Goal: Task Accomplishment & Management: Use online tool/utility

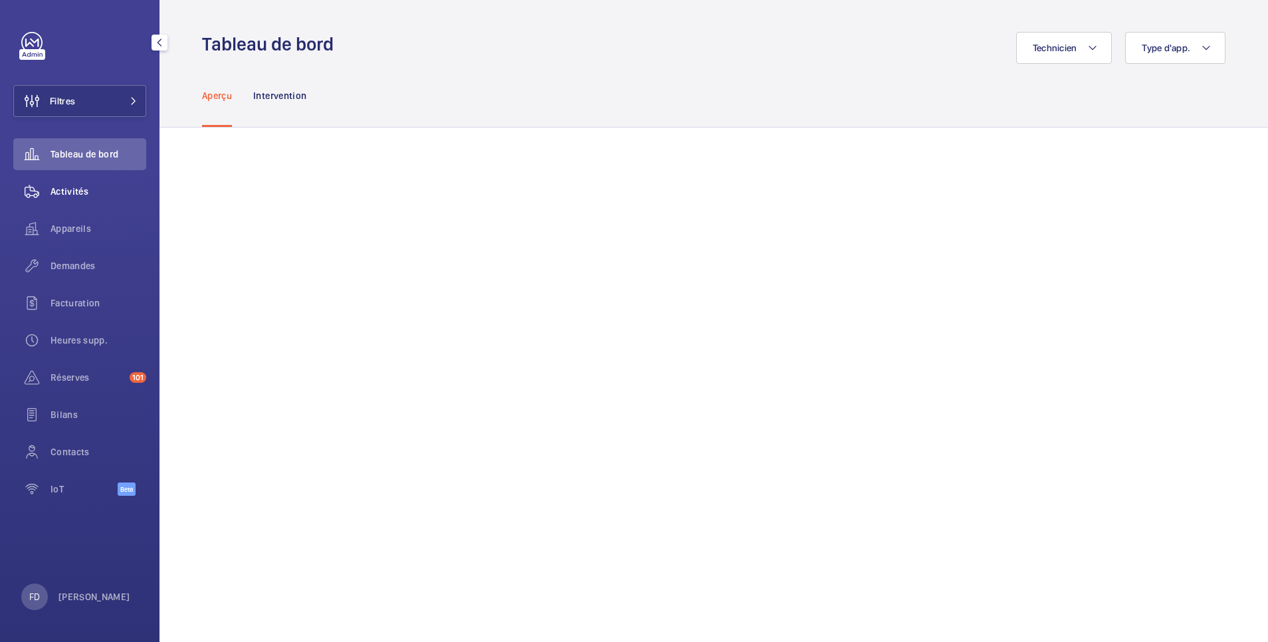
click at [80, 193] on span "Activités" at bounding box center [98, 191] width 96 height 13
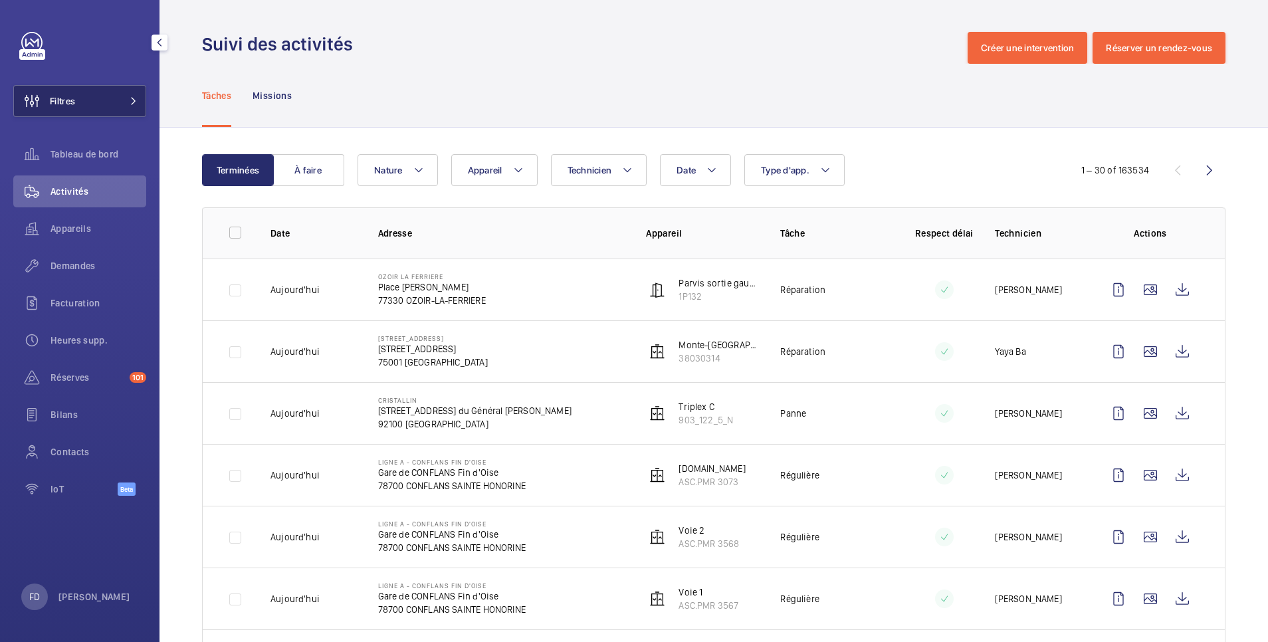
click at [96, 102] on button "Filtres" at bounding box center [79, 101] width 133 height 32
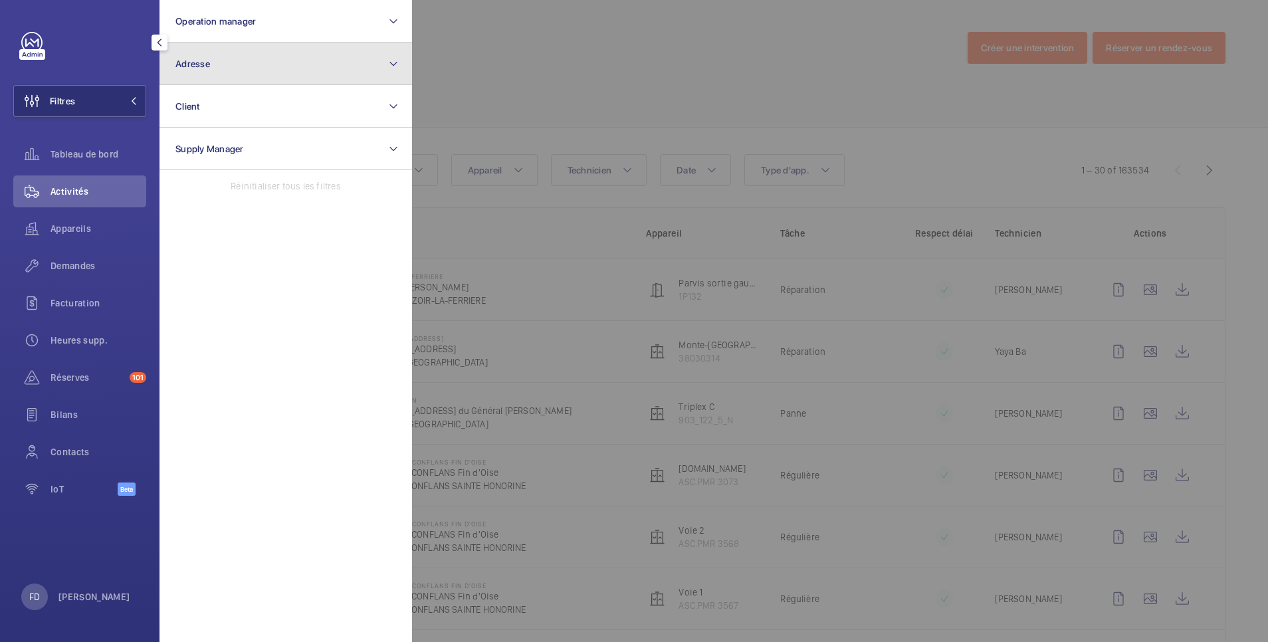
click at [232, 56] on button "Adresse" at bounding box center [285, 64] width 252 height 43
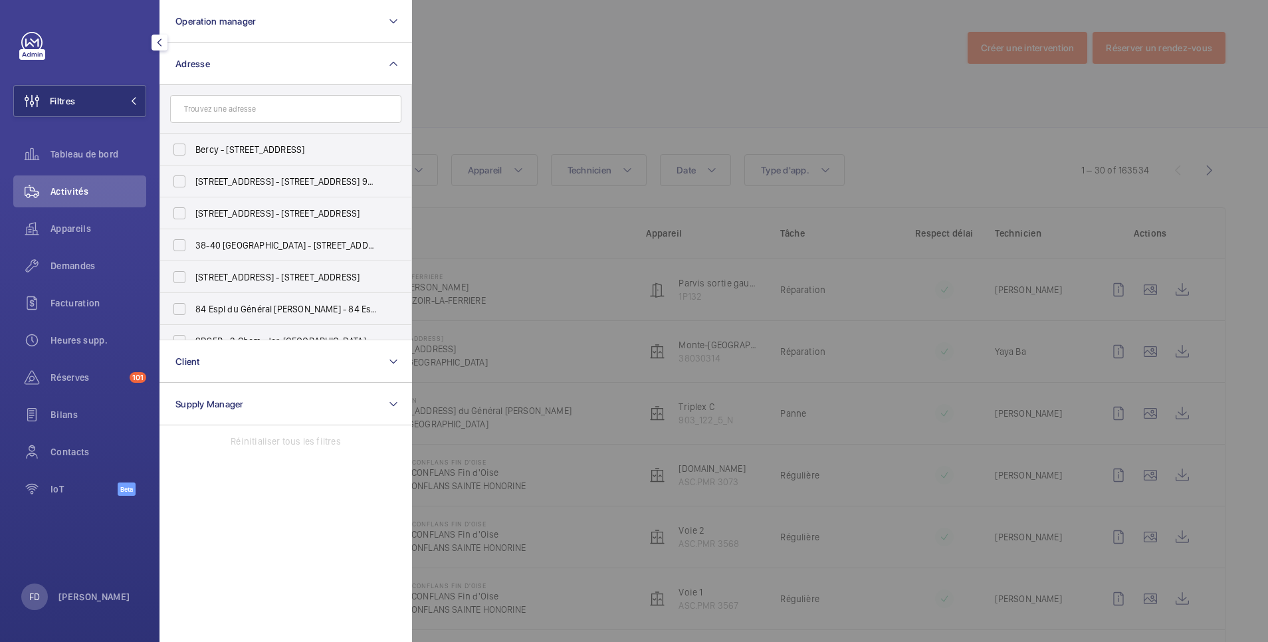
click at [231, 100] on input "text" at bounding box center [285, 109] width 231 height 28
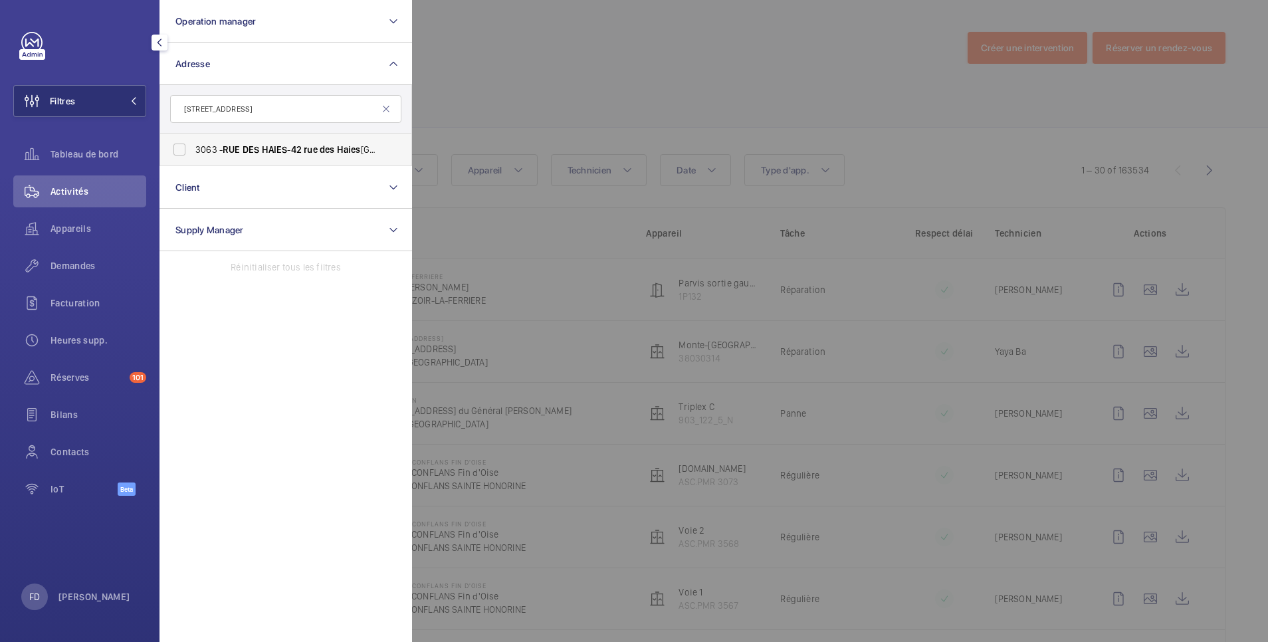
type input "[STREET_ADDRESS]"
click at [179, 156] on label "[GEOGRAPHIC_DATA] - [STREET_ADDRESS]" at bounding box center [275, 150] width 231 height 32
click at [179, 156] on input "[GEOGRAPHIC_DATA] - [STREET_ADDRESS]" at bounding box center [179, 149] width 27 height 27
checkbox input "true"
click at [532, 50] on div at bounding box center [1046, 321] width 1268 height 642
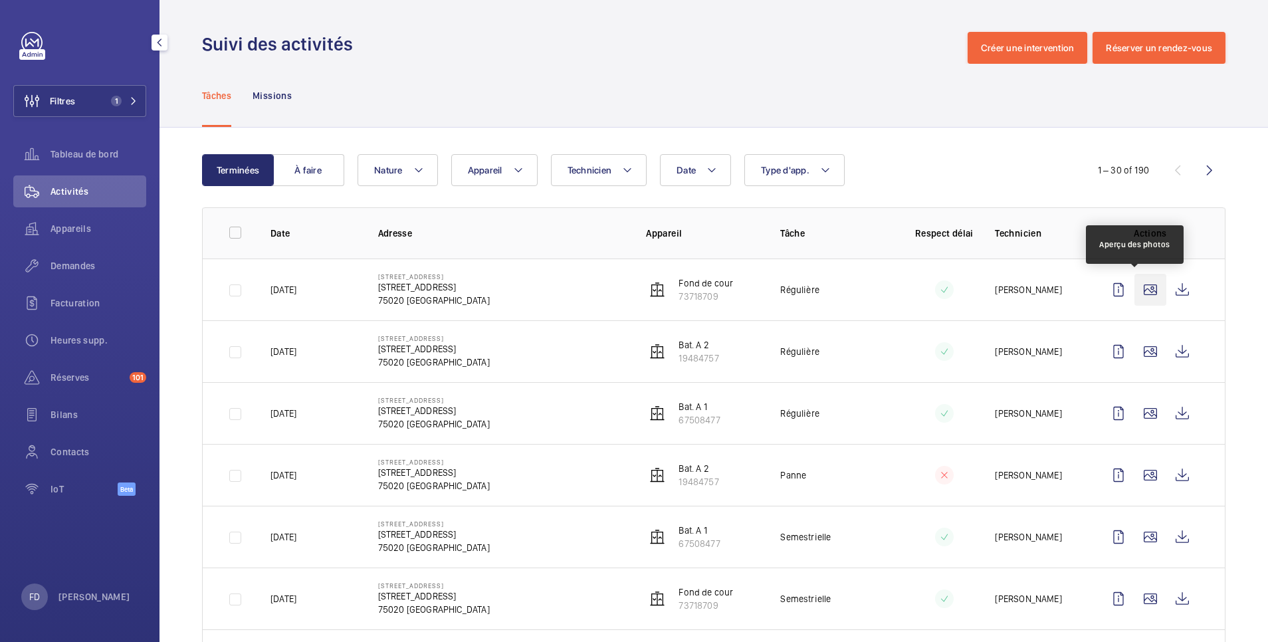
click at [1137, 283] on wm-front-icon-button at bounding box center [1150, 290] width 32 height 32
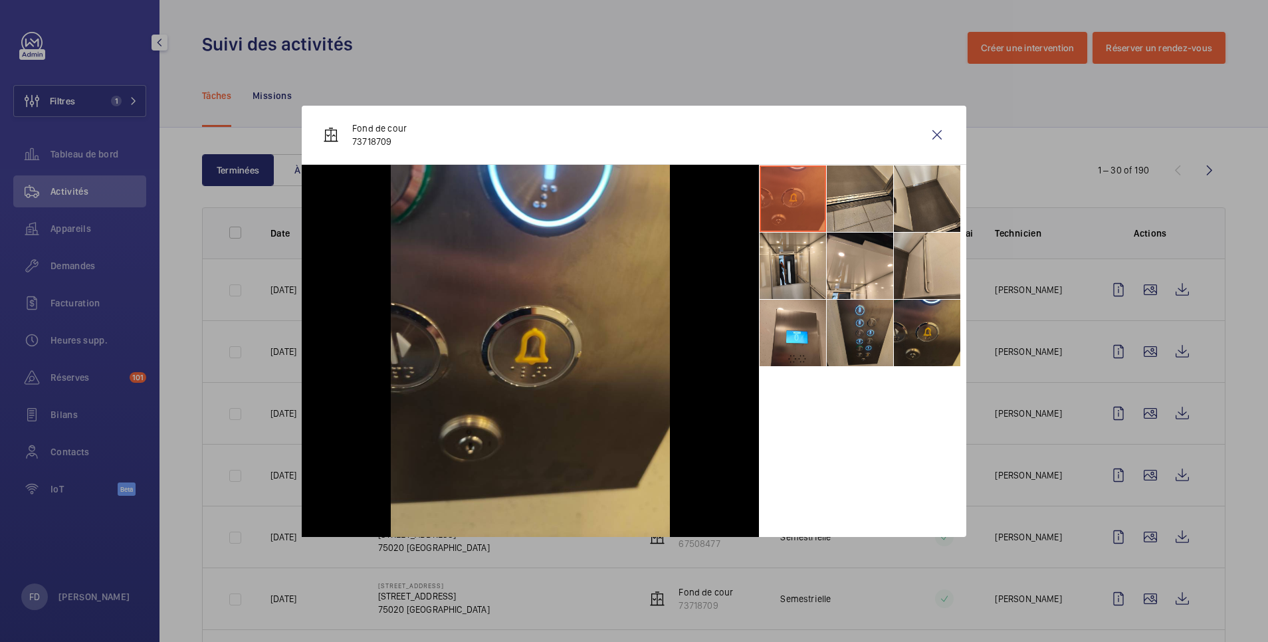
click at [794, 221] on li at bounding box center [792, 198] width 66 height 66
click at [845, 207] on li at bounding box center [860, 198] width 66 height 66
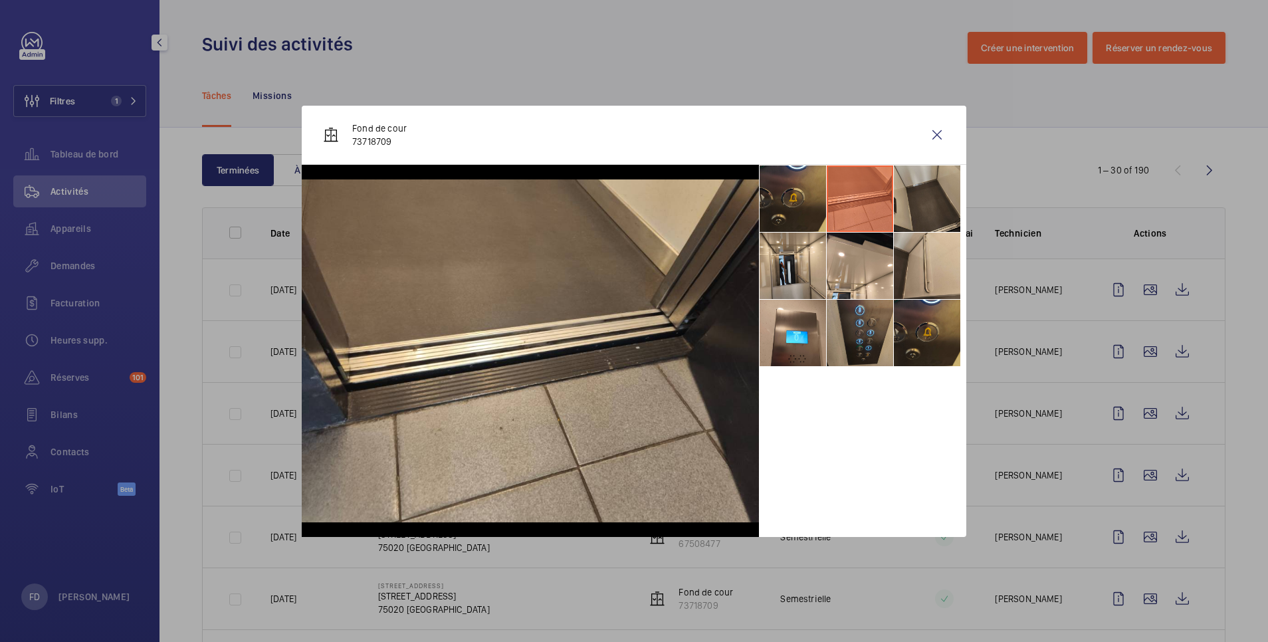
click at [925, 202] on li at bounding box center [927, 198] width 66 height 66
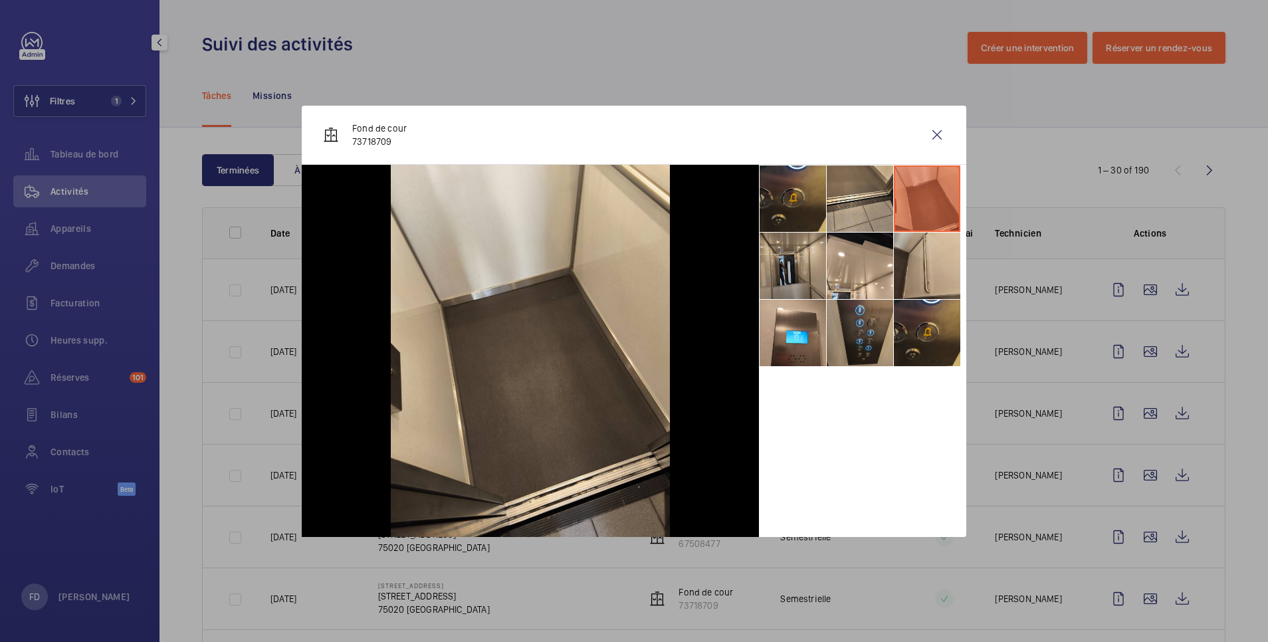
click at [809, 265] on li at bounding box center [792, 266] width 66 height 66
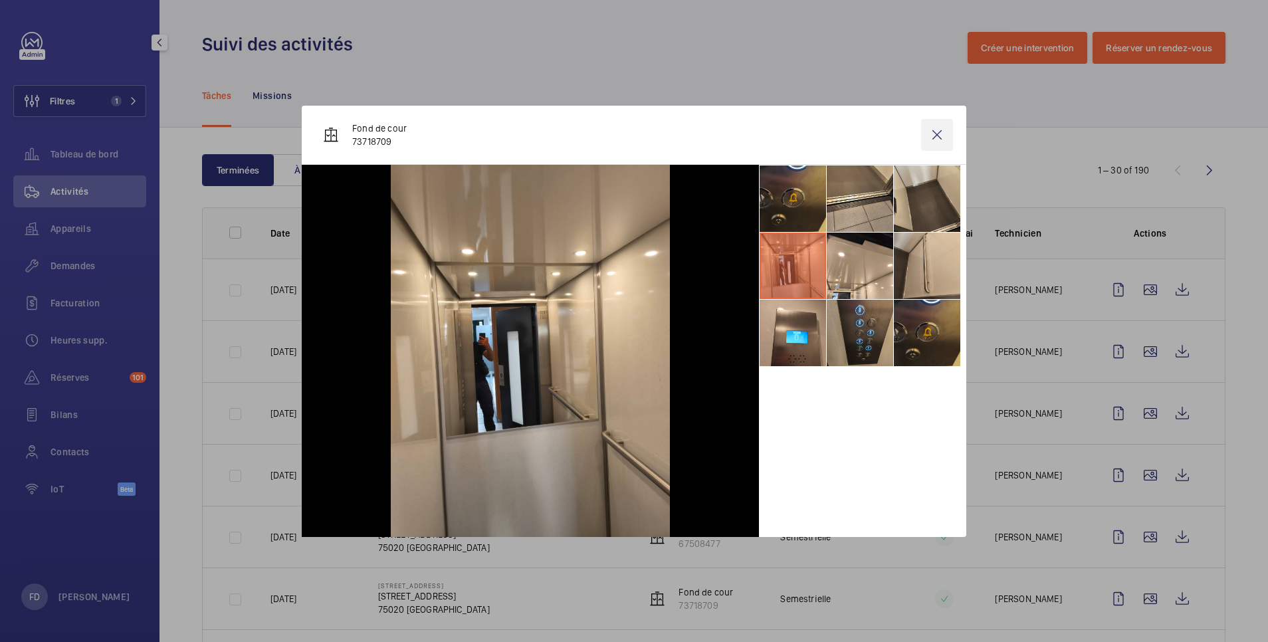
click at [939, 128] on wm-front-icon-button at bounding box center [937, 135] width 32 height 32
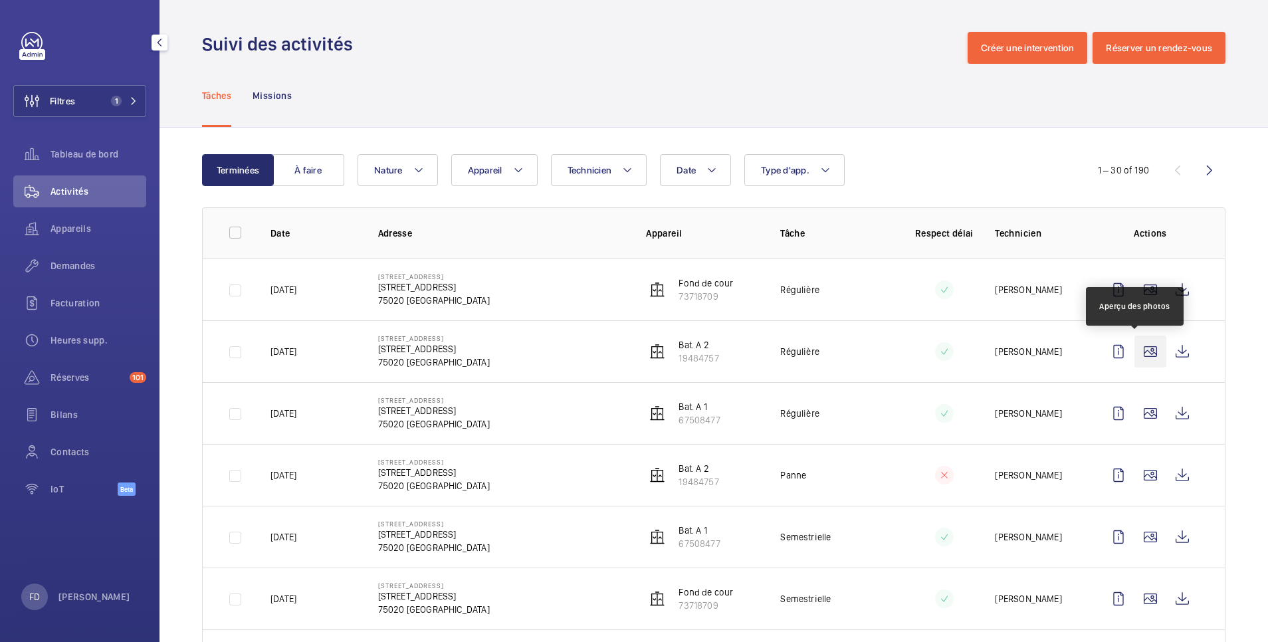
click at [1137, 350] on wm-front-icon-button at bounding box center [1150, 352] width 32 height 32
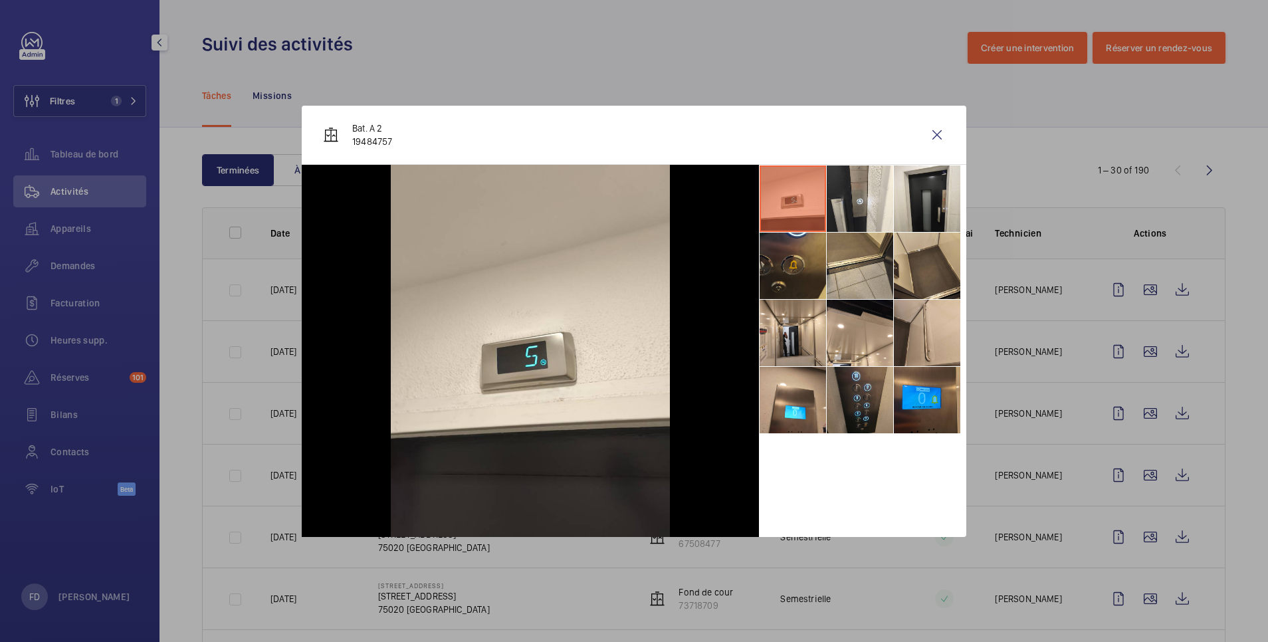
click at [1130, 413] on div at bounding box center [634, 321] width 1268 height 642
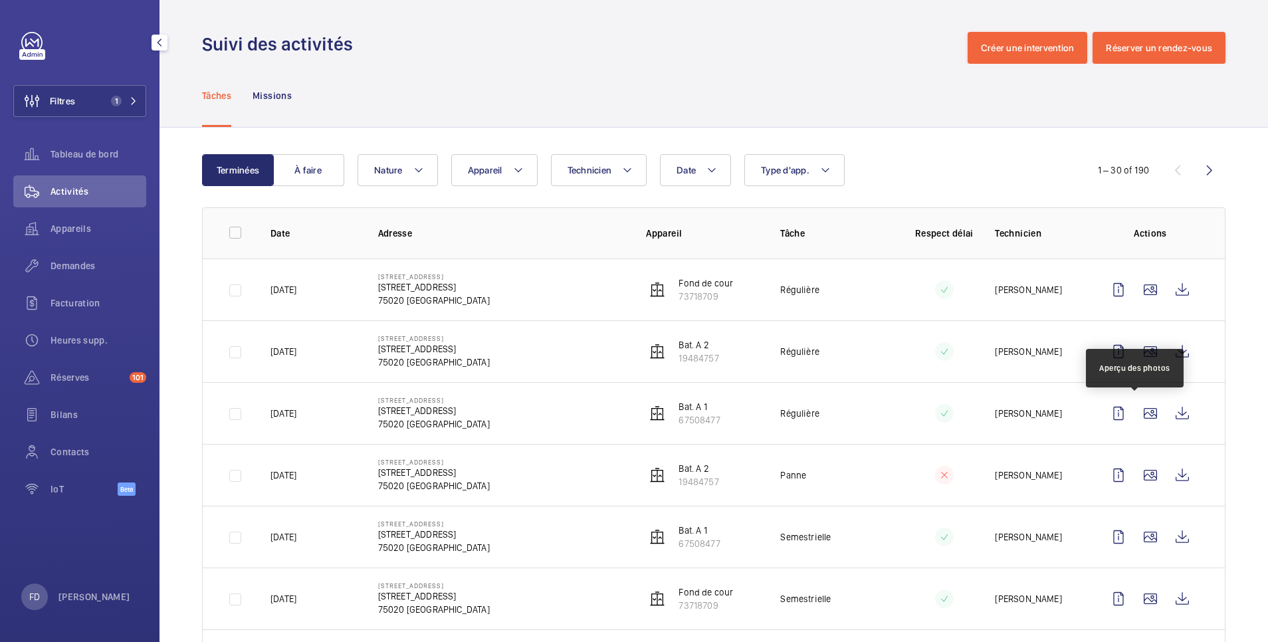
click at [1134, 413] on wm-front-icon-button at bounding box center [1150, 413] width 32 height 32
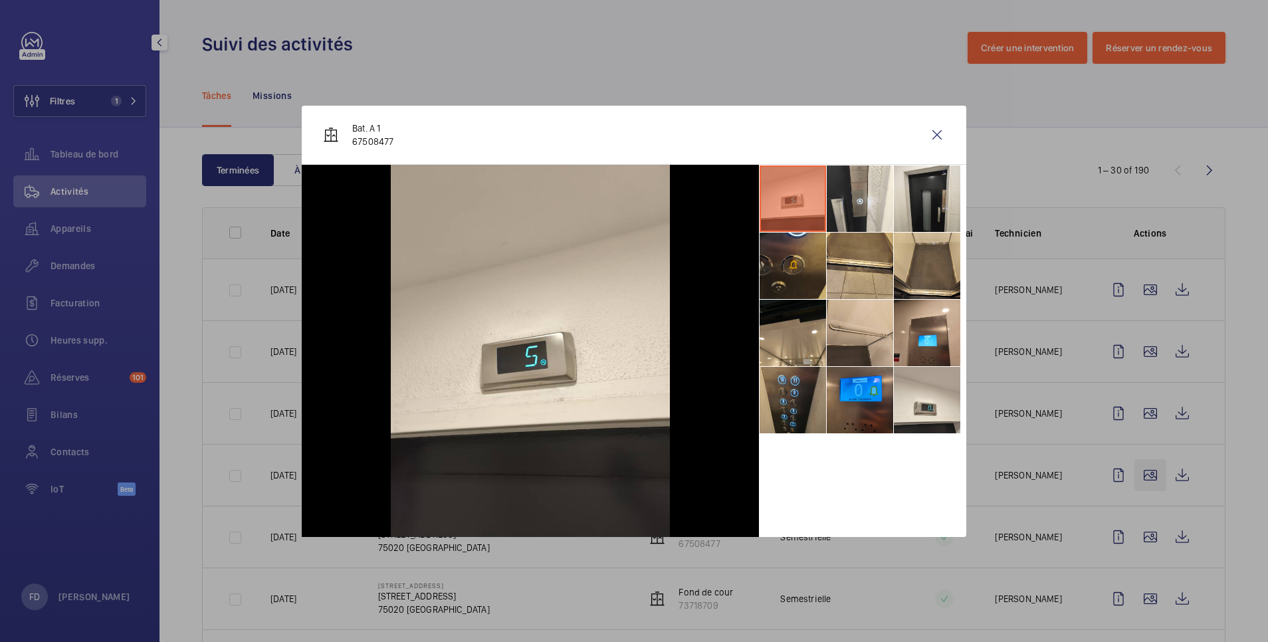
click at [1128, 482] on div at bounding box center [634, 321] width 1268 height 642
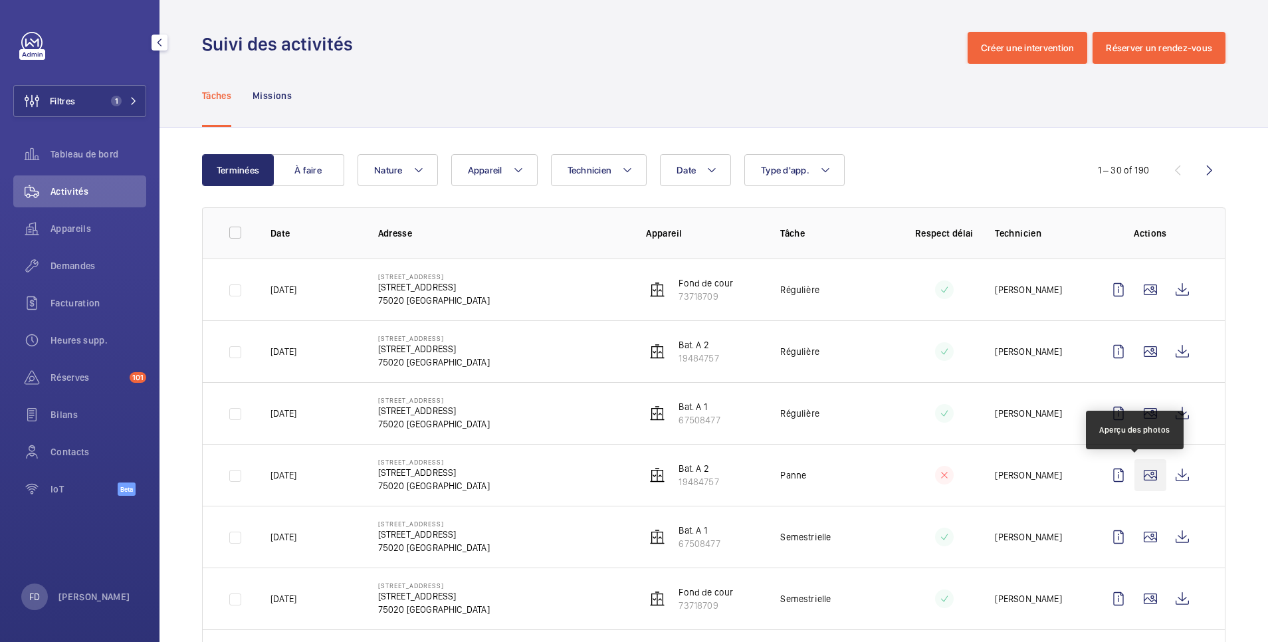
click at [1134, 469] on wm-front-icon-button at bounding box center [1150, 475] width 32 height 32
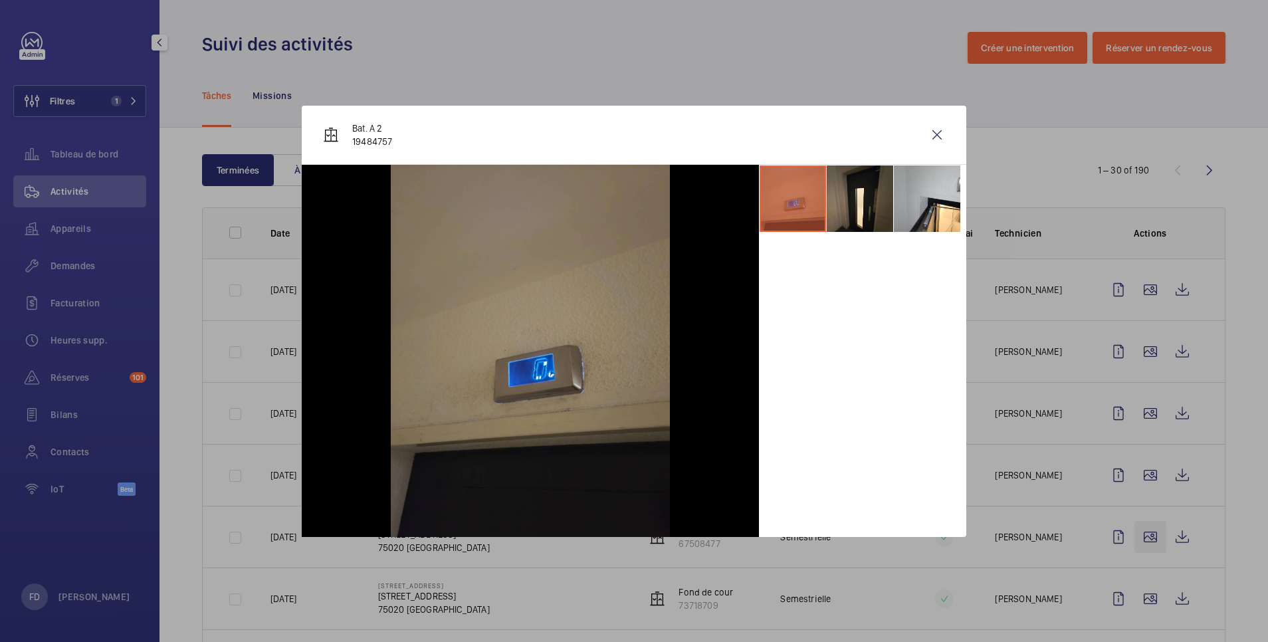
click at [1138, 528] on div at bounding box center [634, 321] width 1268 height 642
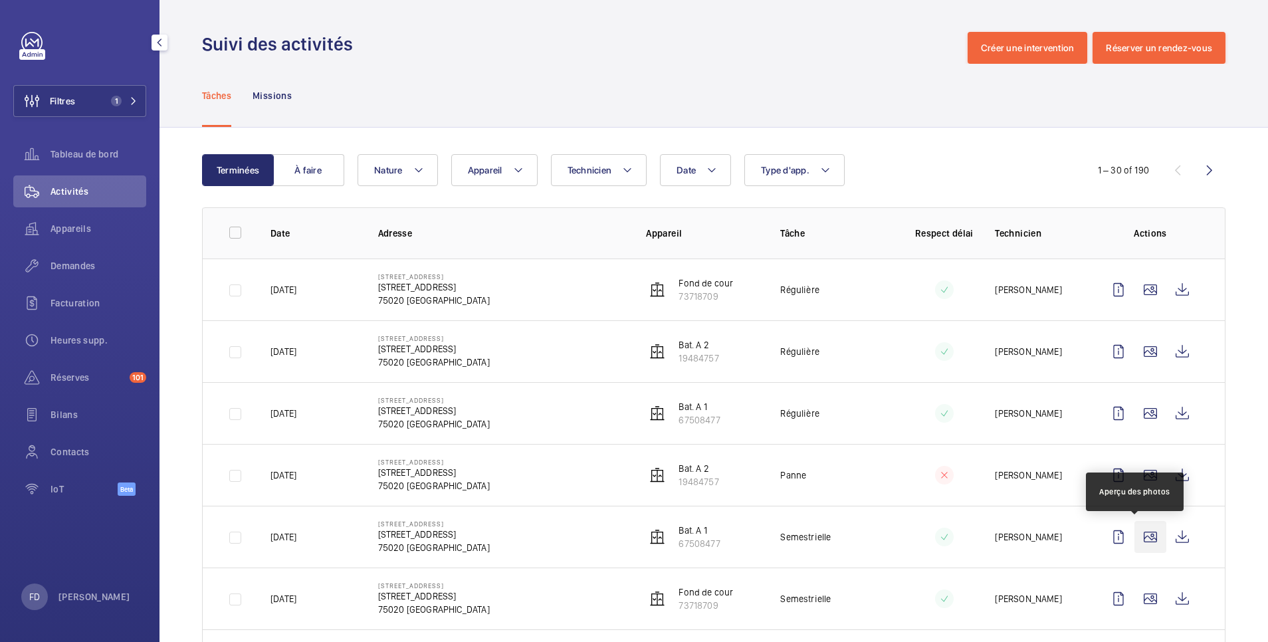
click at [1139, 536] on wm-front-icon-button at bounding box center [1150, 537] width 32 height 32
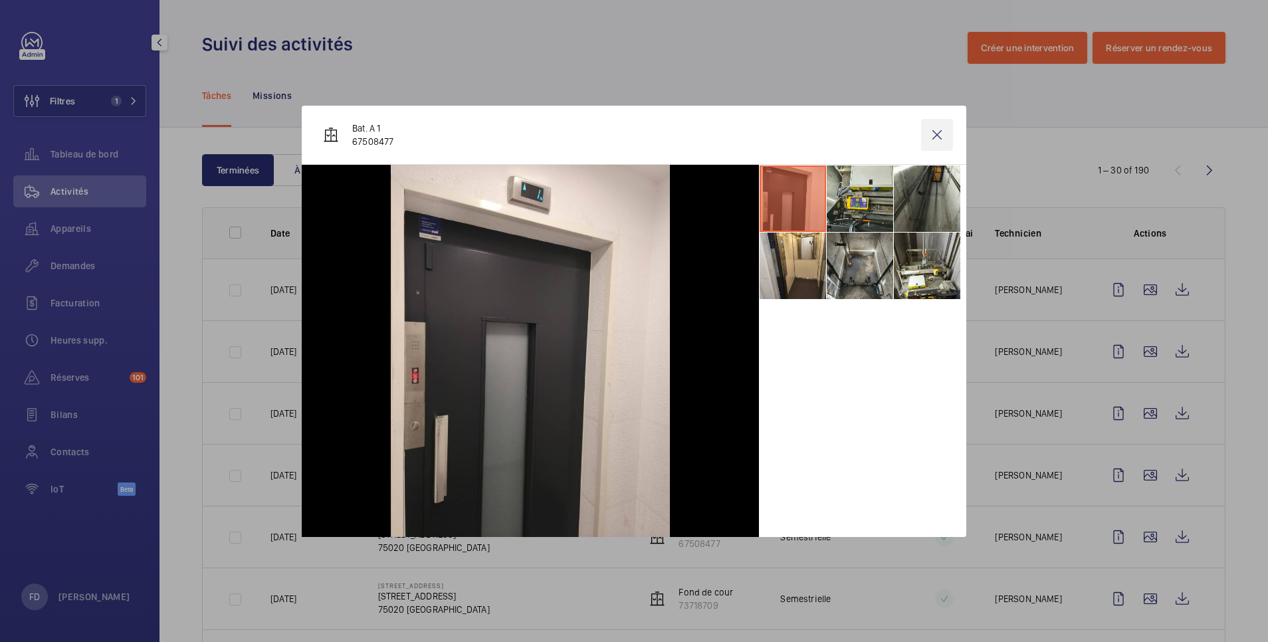
click at [932, 126] on wm-front-icon-button at bounding box center [937, 135] width 32 height 32
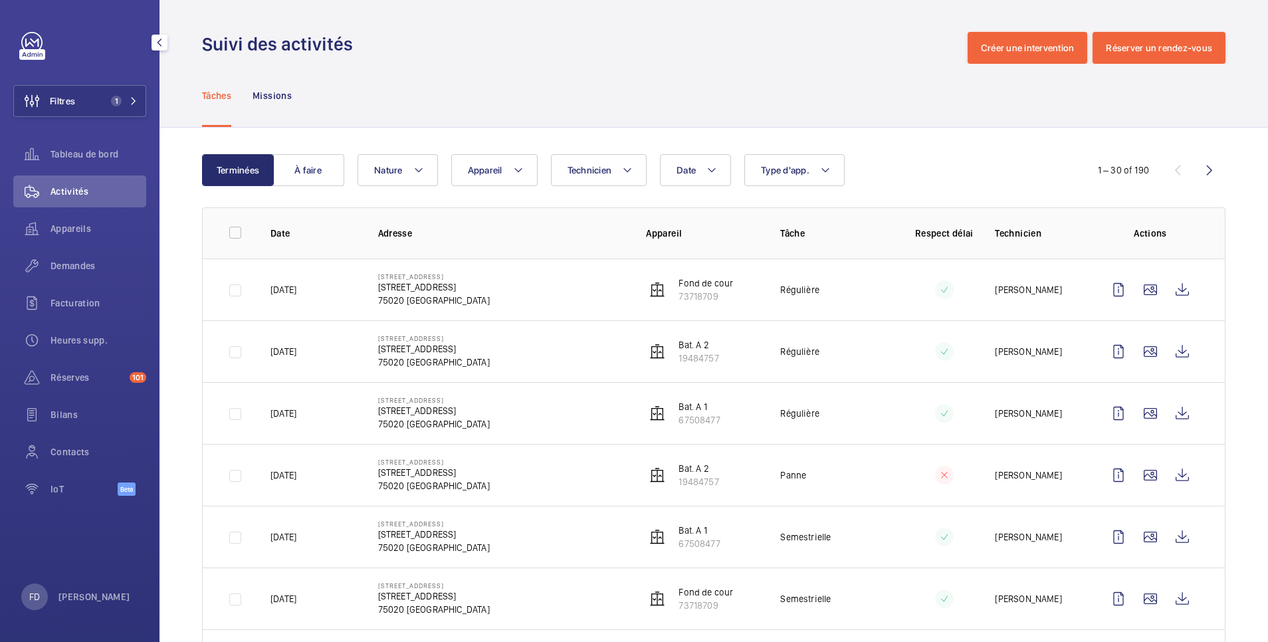
scroll to position [266, 0]
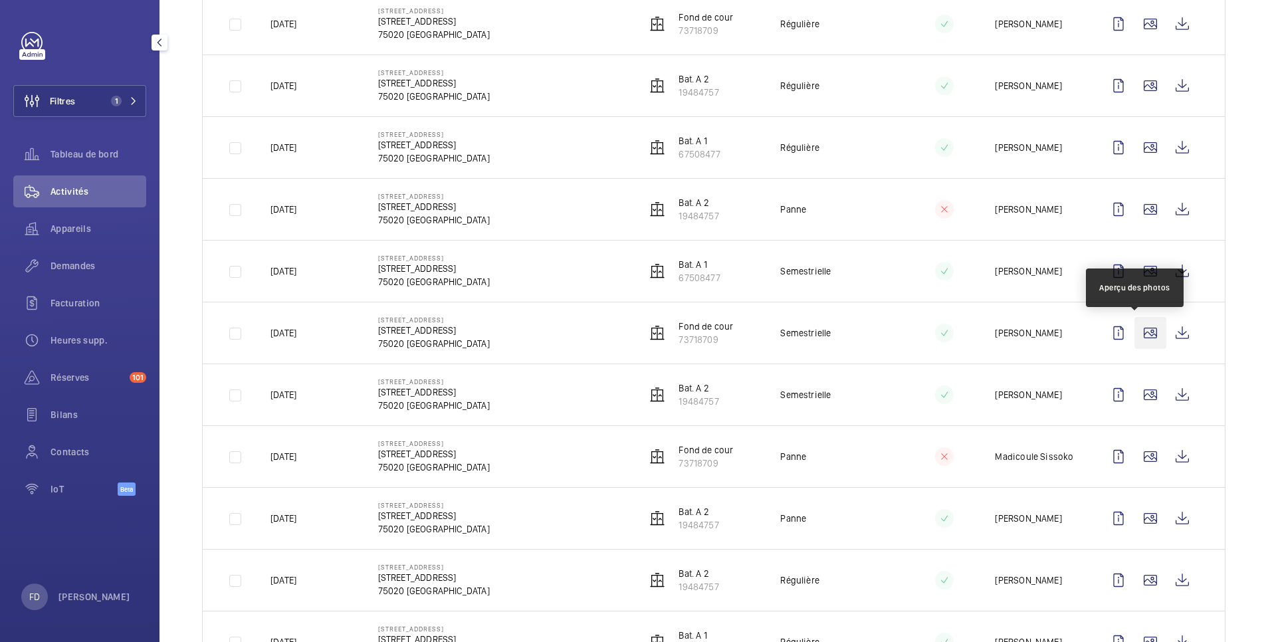
click at [1136, 333] on wm-front-icon-button at bounding box center [1150, 333] width 32 height 32
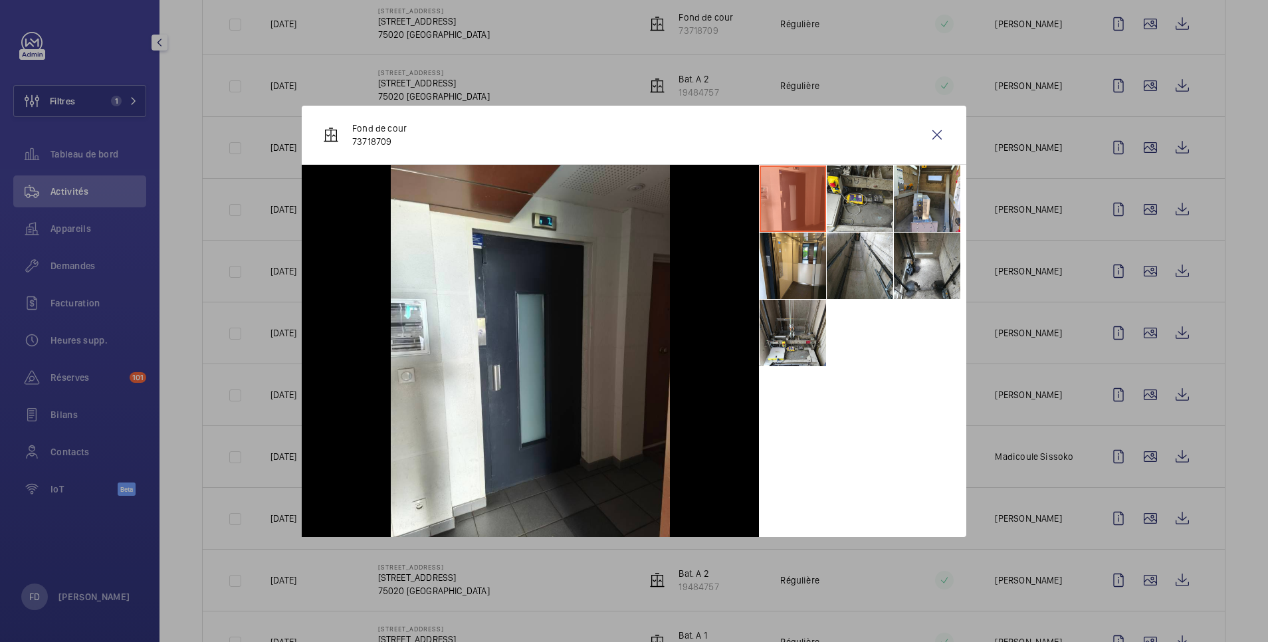
click at [1128, 391] on div at bounding box center [634, 321] width 1268 height 642
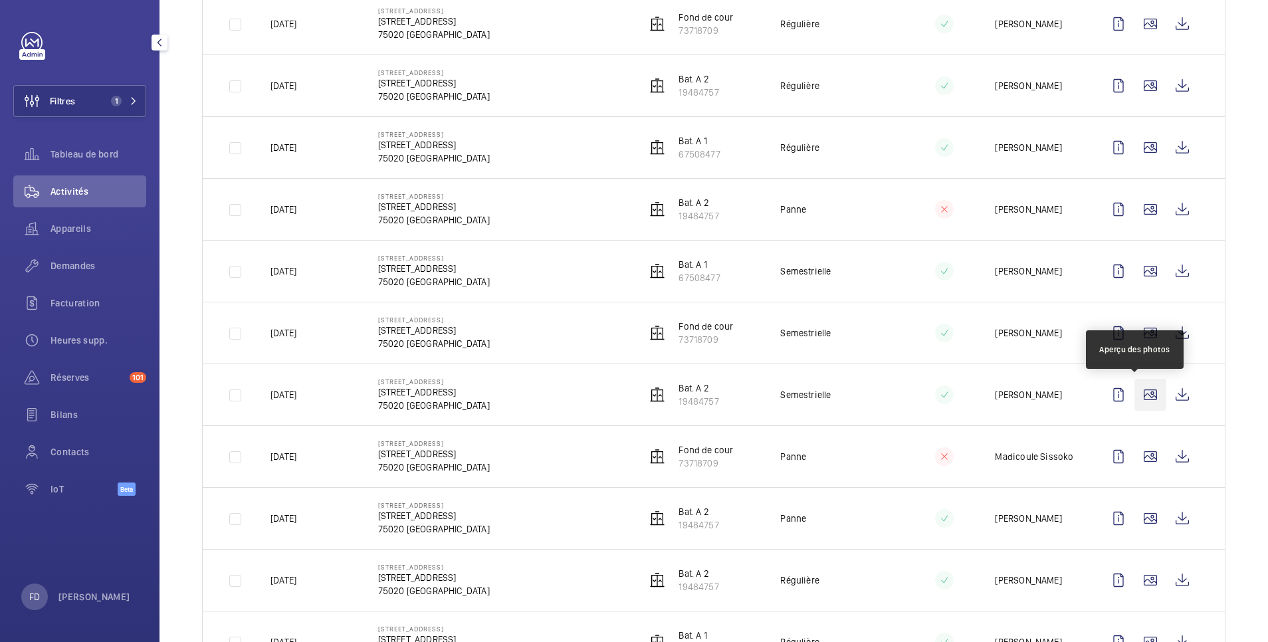
click at [1134, 391] on wm-front-icon-button at bounding box center [1150, 395] width 32 height 32
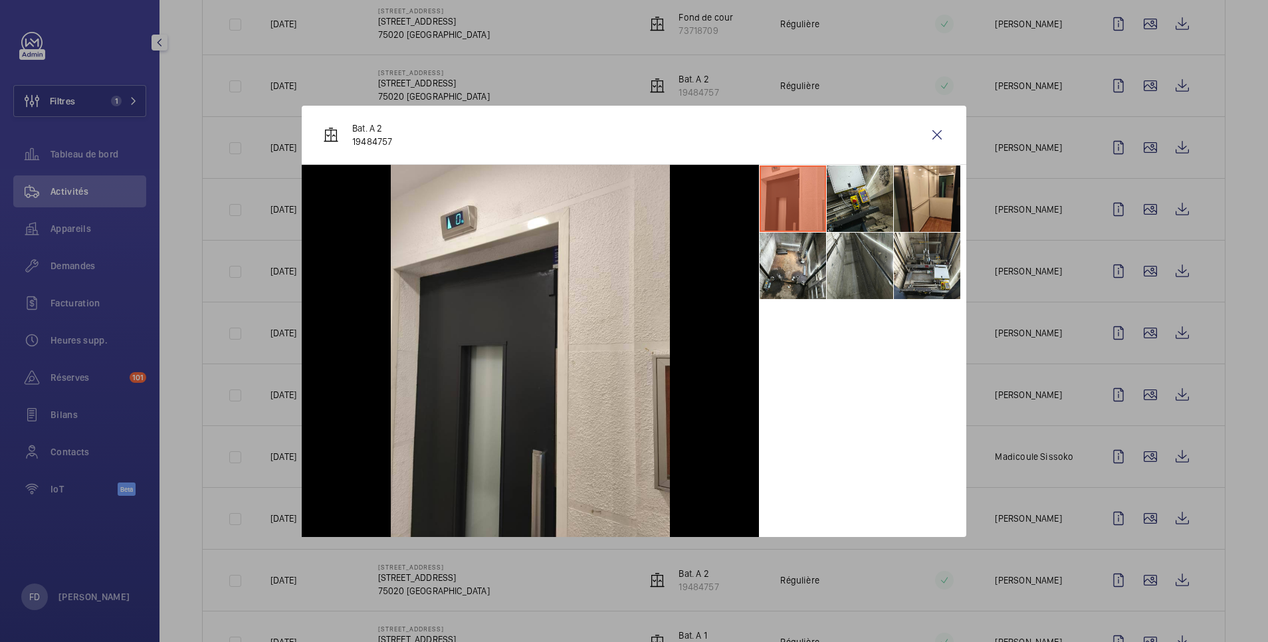
click at [1129, 460] on div at bounding box center [634, 321] width 1268 height 642
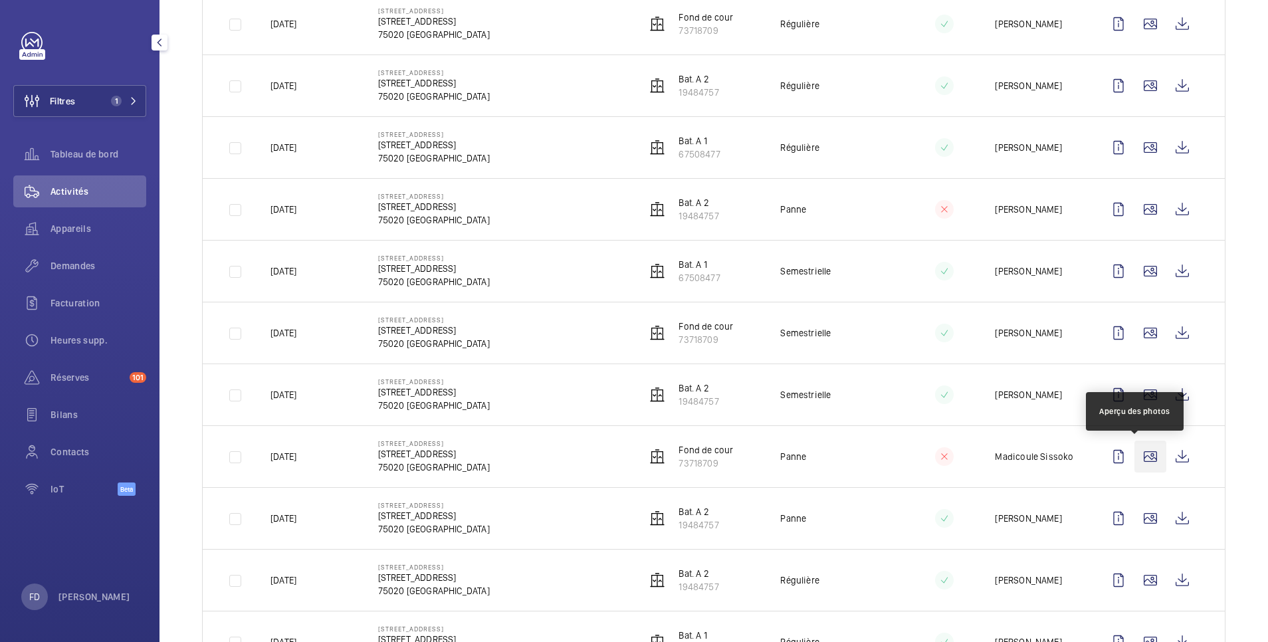
click at [1134, 455] on wm-front-icon-button at bounding box center [1150, 457] width 32 height 32
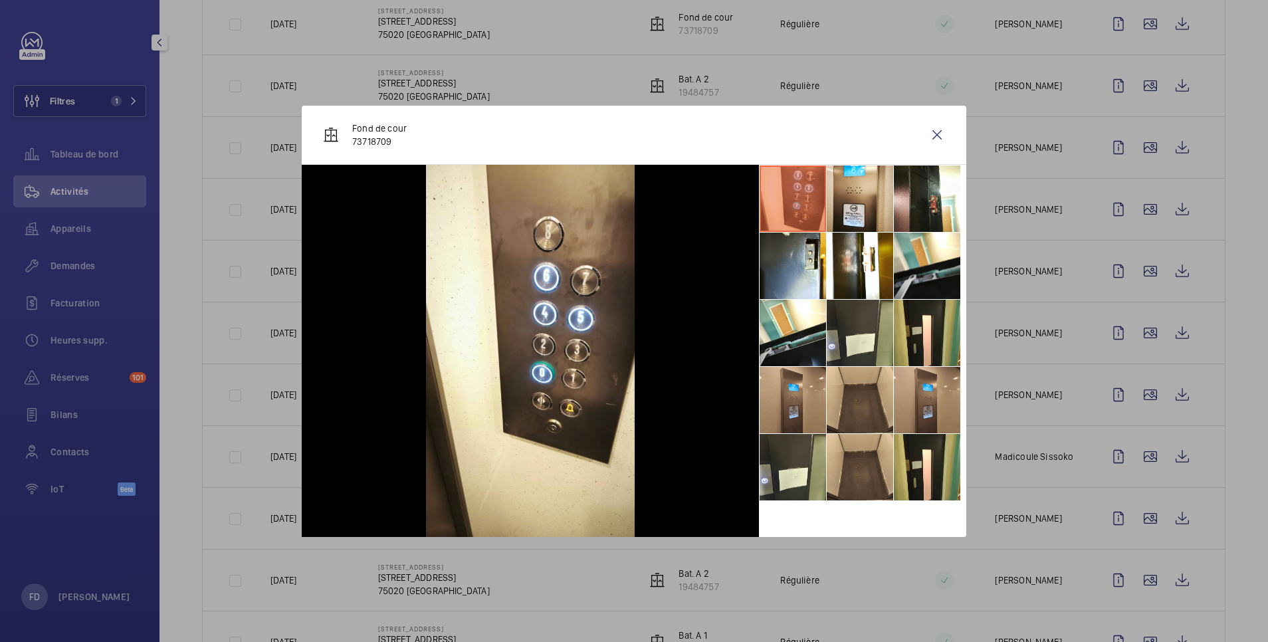
click at [1137, 518] on div at bounding box center [634, 321] width 1268 height 642
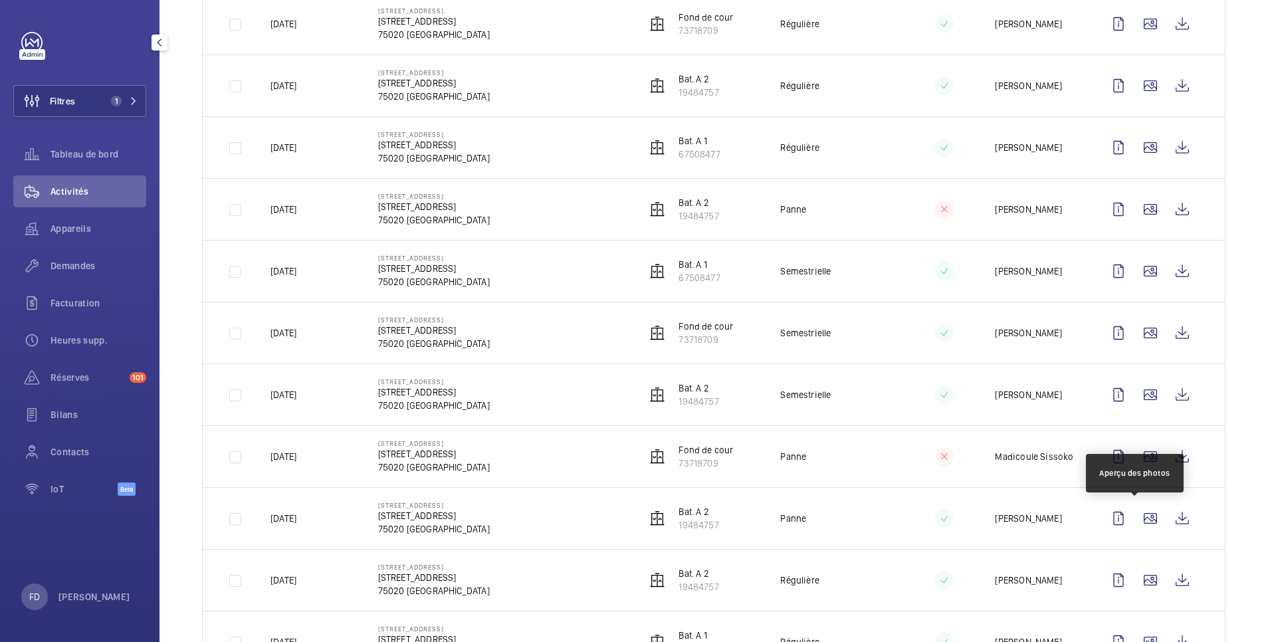
click at [1137, 518] on wm-front-icon-button at bounding box center [1150, 518] width 32 height 32
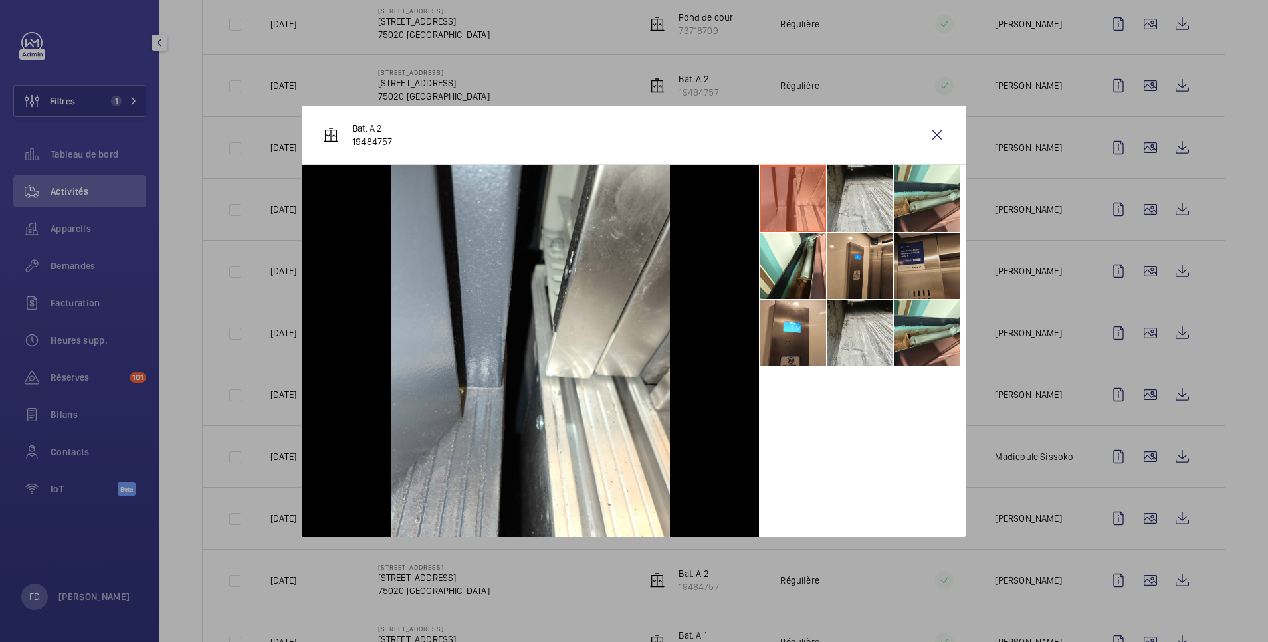
click at [928, 266] on li at bounding box center [927, 266] width 66 height 66
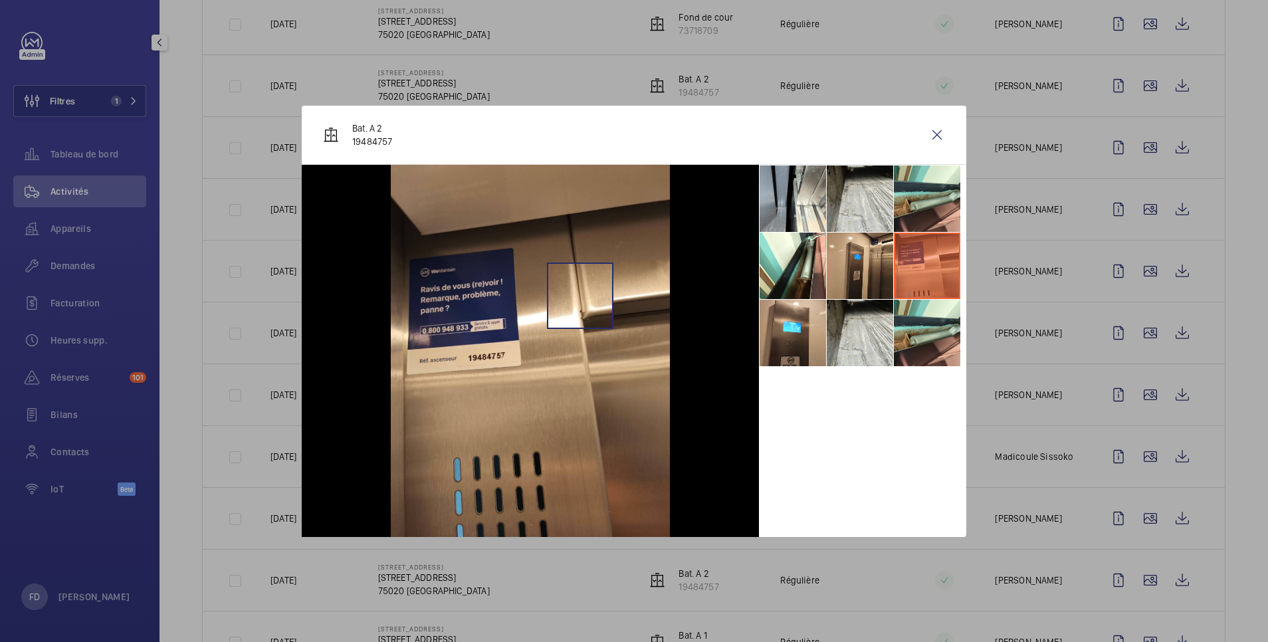
click at [581, 295] on img at bounding box center [530, 351] width 279 height 372
click at [940, 131] on wm-front-icon-button at bounding box center [937, 135] width 32 height 32
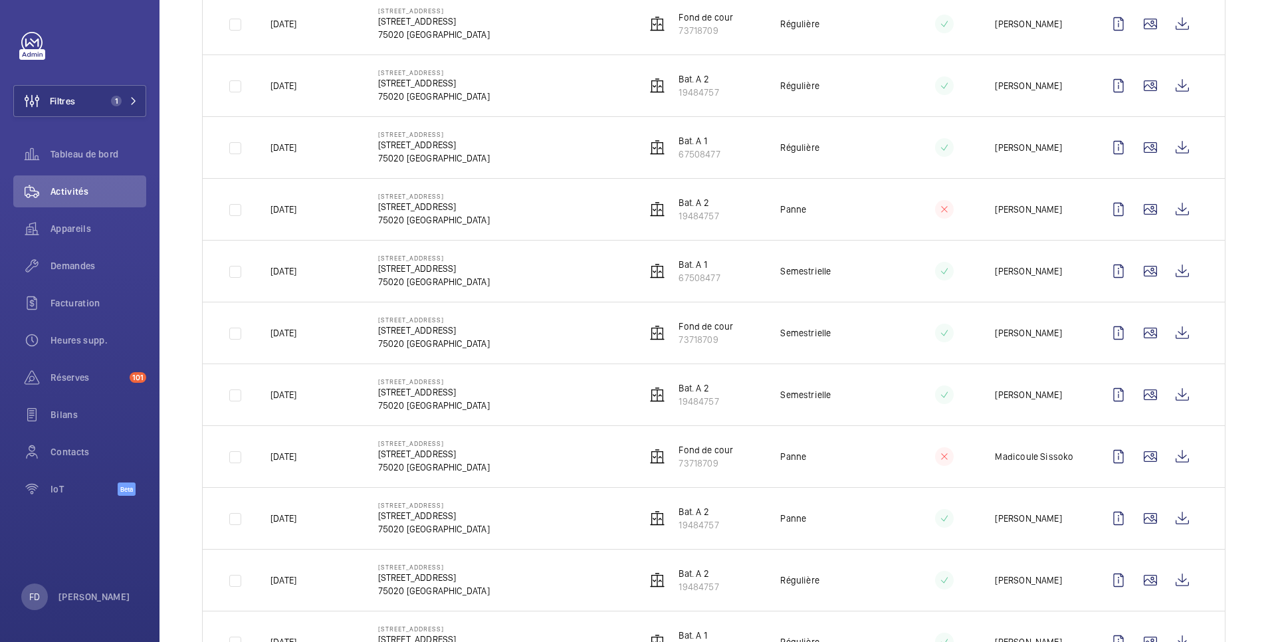
scroll to position [0, 0]
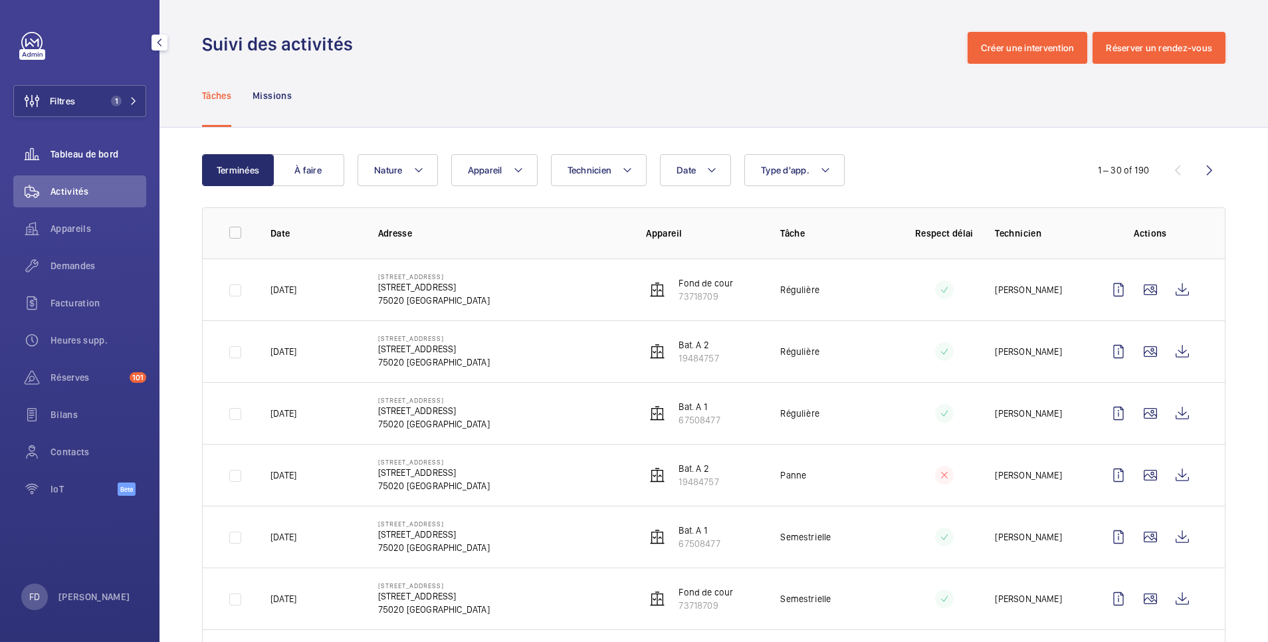
click at [104, 150] on span "Tableau de bord" at bounding box center [98, 154] width 96 height 13
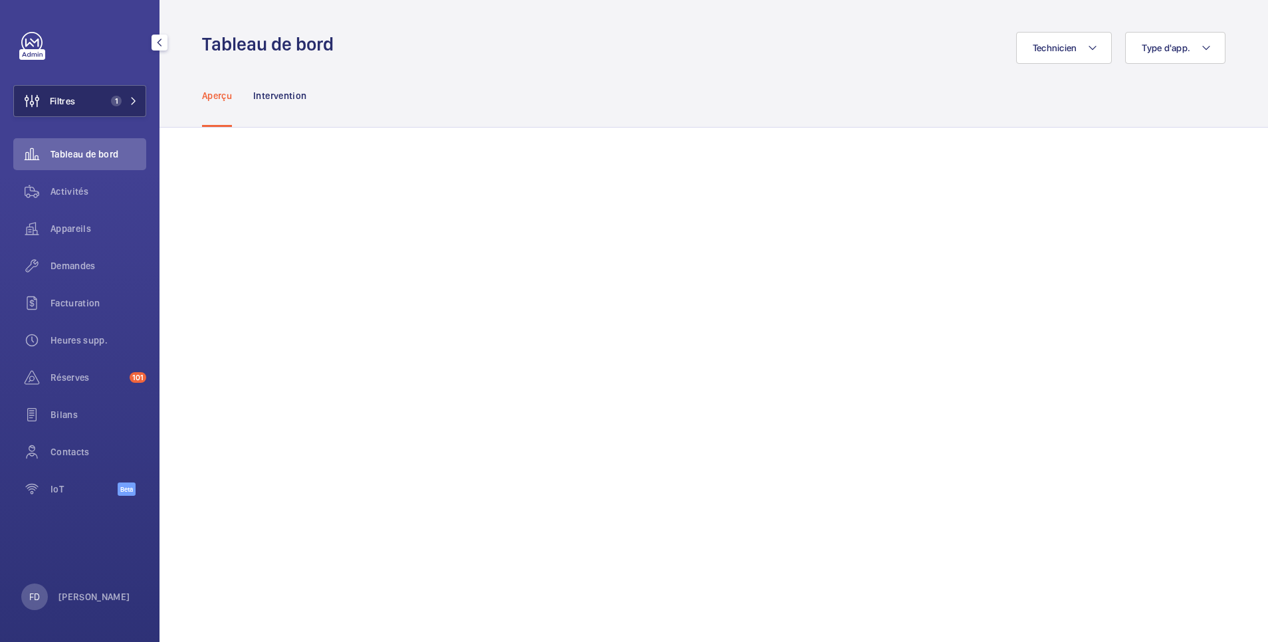
click at [77, 106] on button "Filtres 1" at bounding box center [79, 101] width 133 height 32
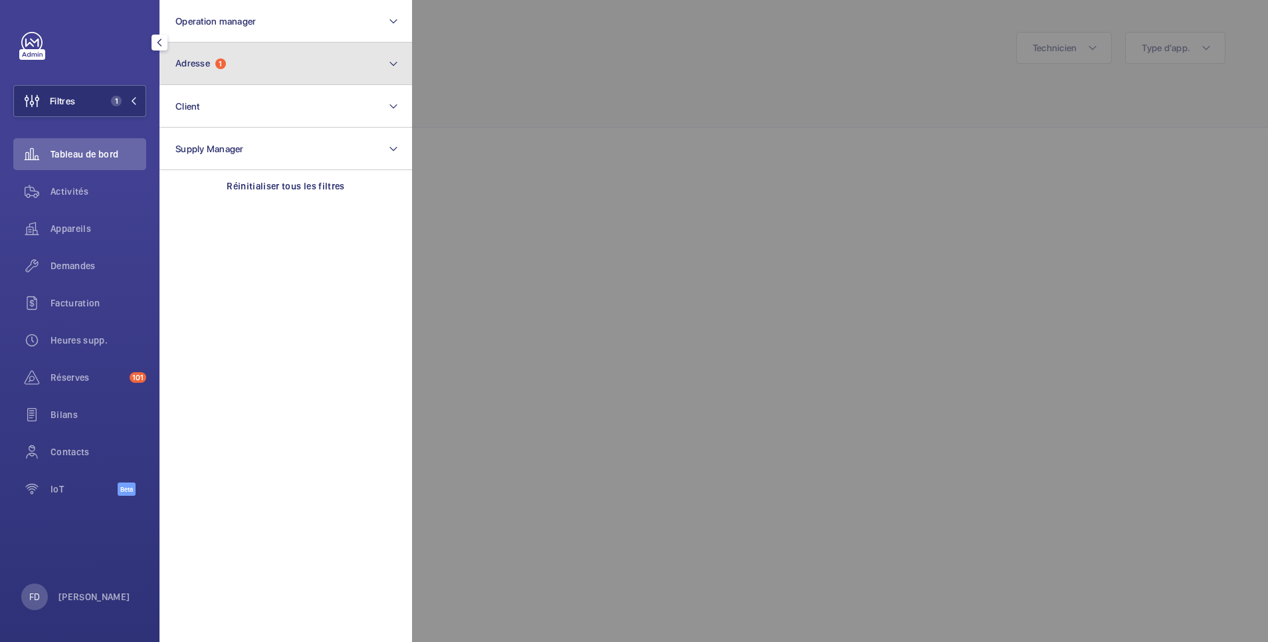
click at [261, 67] on button "Adresse 1" at bounding box center [285, 64] width 252 height 43
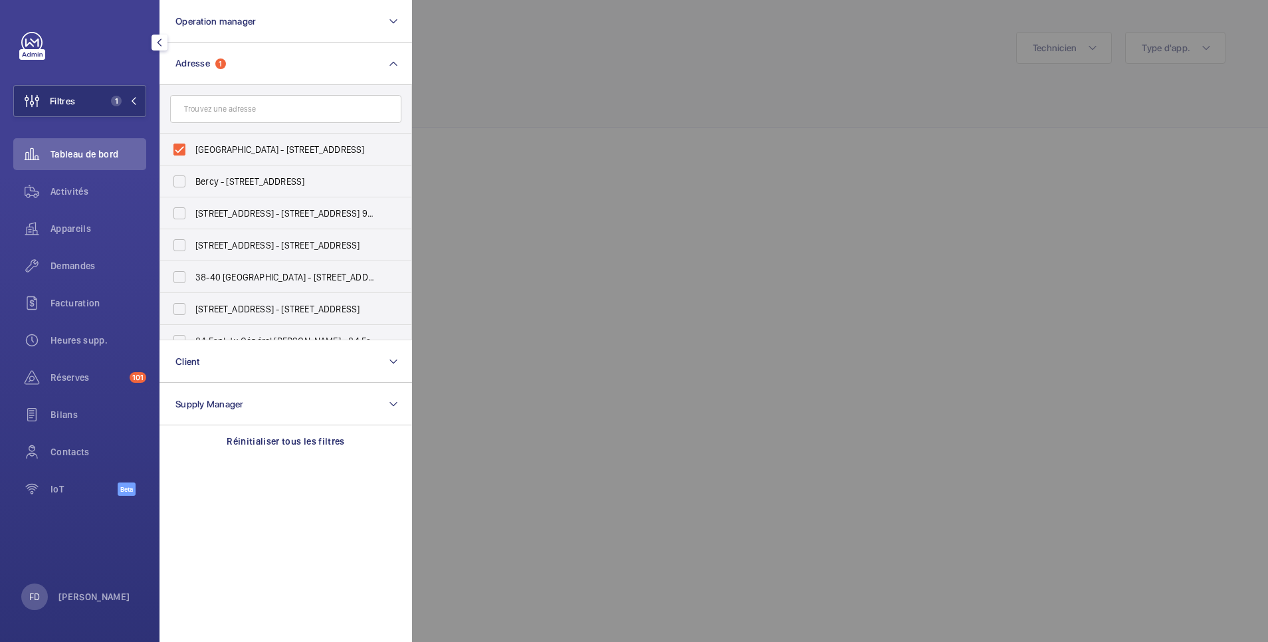
click at [788, 187] on div at bounding box center [1046, 321] width 1268 height 642
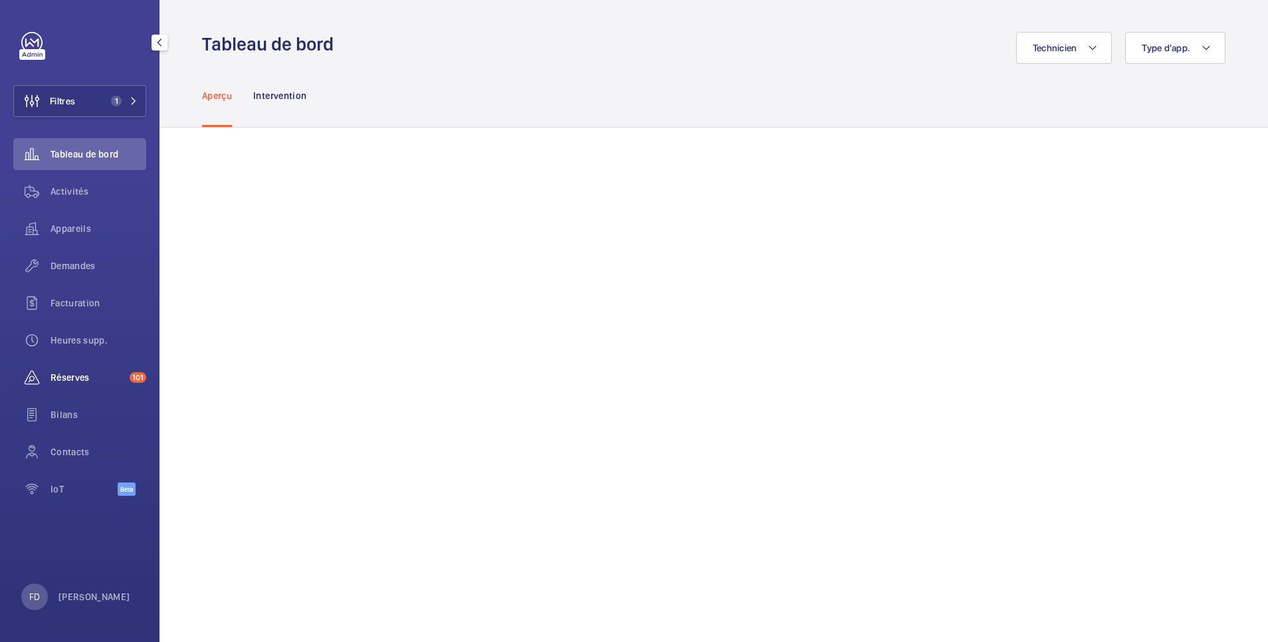
click at [67, 386] on div "Réserves 101" at bounding box center [79, 377] width 133 height 32
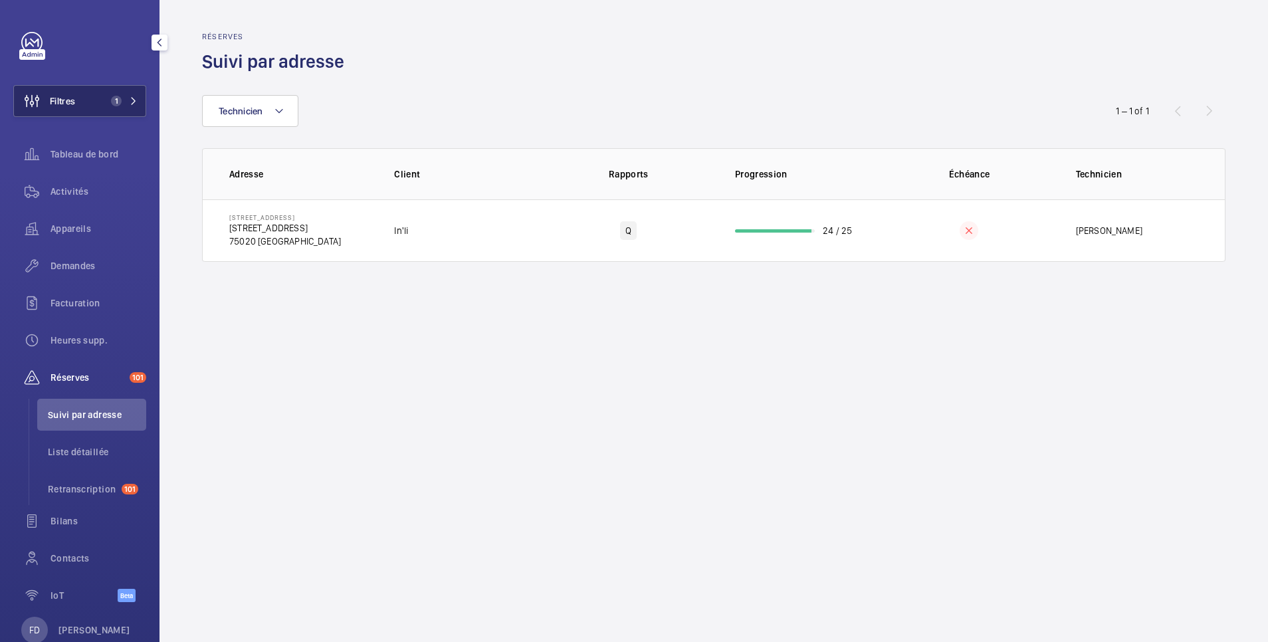
click at [57, 98] on span "Filtres" at bounding box center [62, 100] width 25 height 13
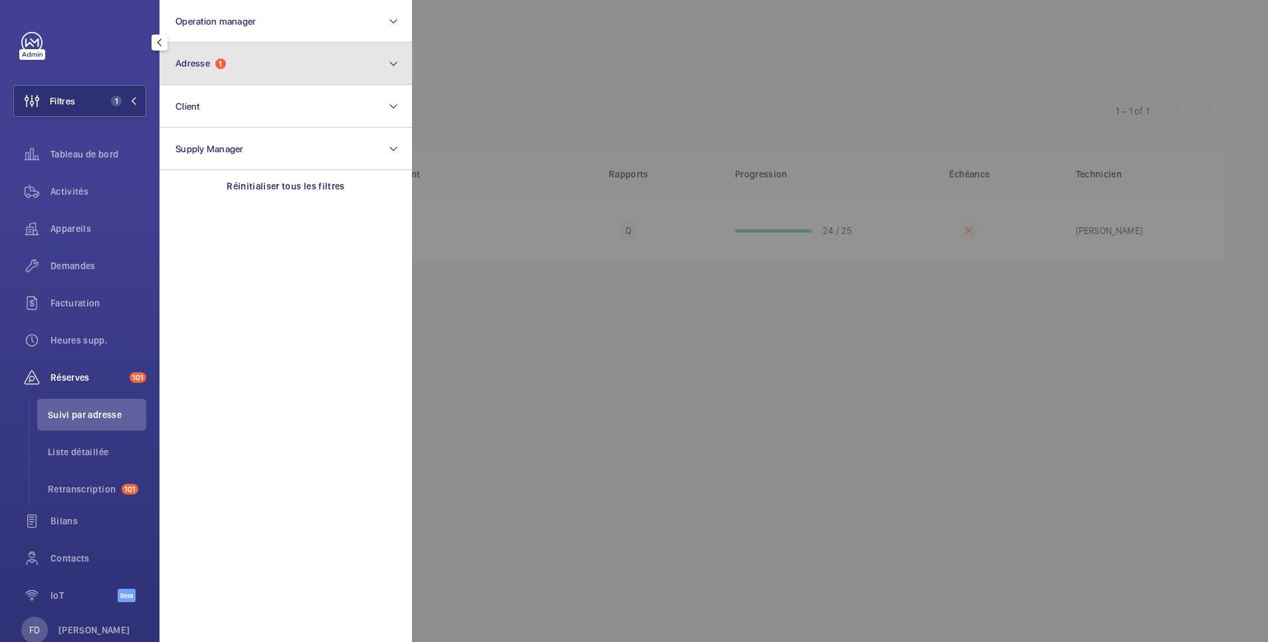
click at [255, 55] on button "Adresse 1" at bounding box center [285, 64] width 252 height 43
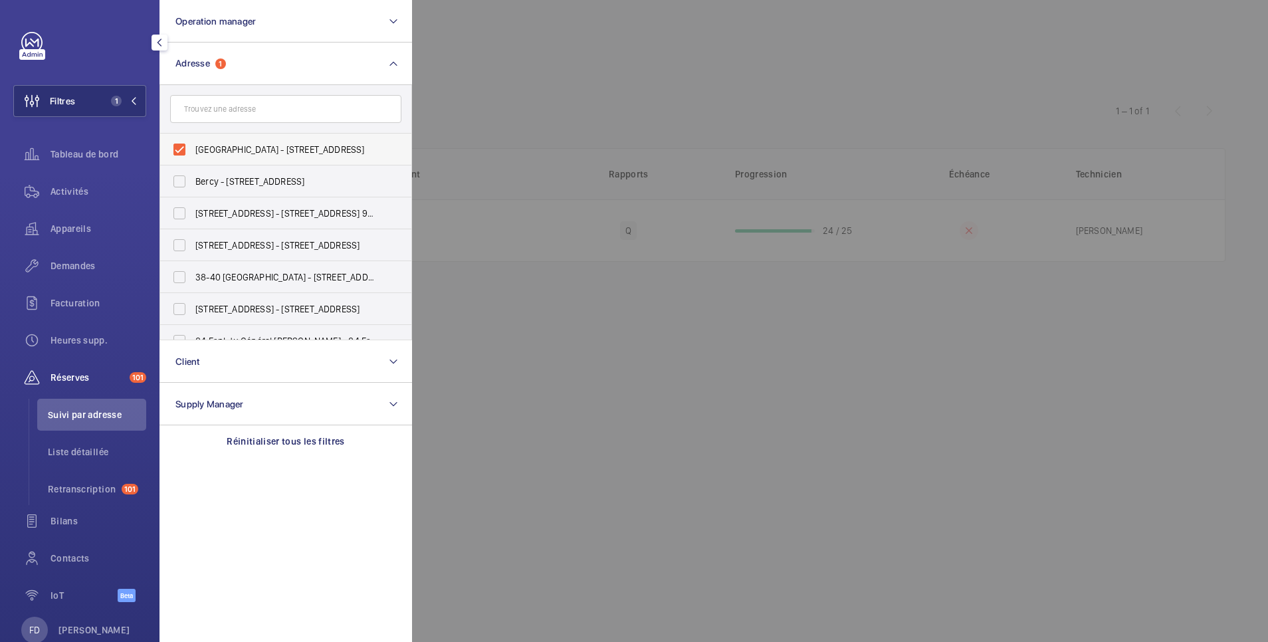
click at [191, 151] on label "[GEOGRAPHIC_DATA] - [STREET_ADDRESS]" at bounding box center [275, 150] width 231 height 32
click at [191, 151] on input "[GEOGRAPHIC_DATA] - [STREET_ADDRESS]" at bounding box center [179, 149] width 27 height 27
checkbox input "false"
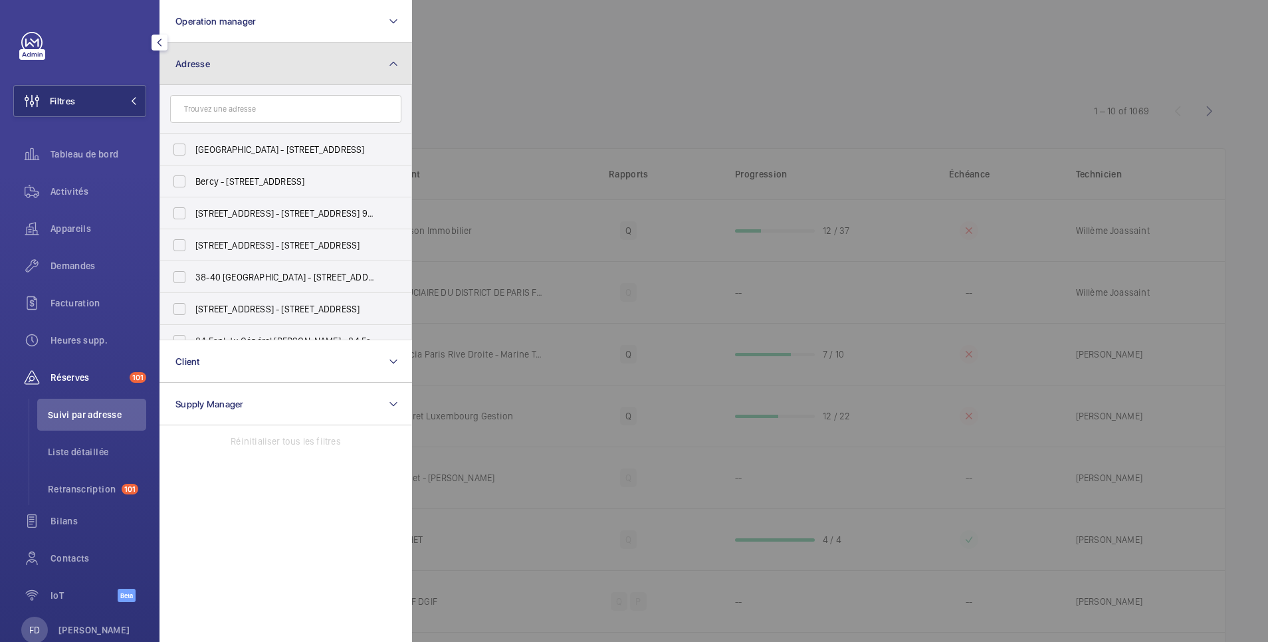
click at [245, 74] on button "Adresse" at bounding box center [285, 64] width 252 height 43
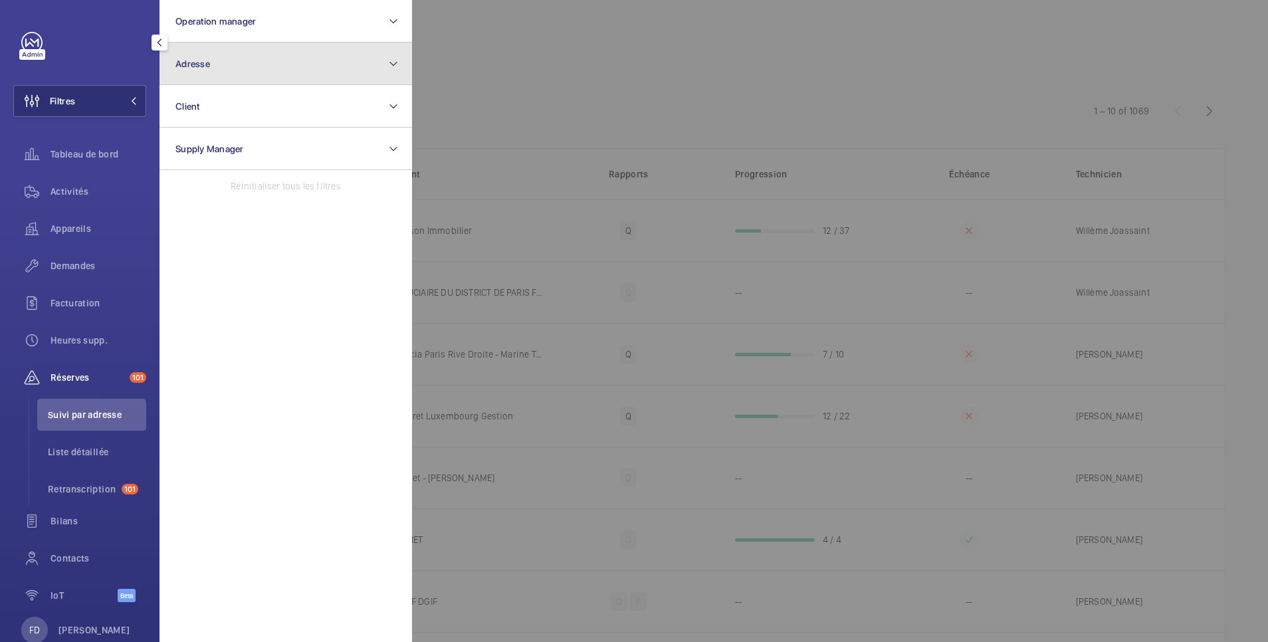
click at [245, 69] on button "Adresse" at bounding box center [285, 64] width 252 height 43
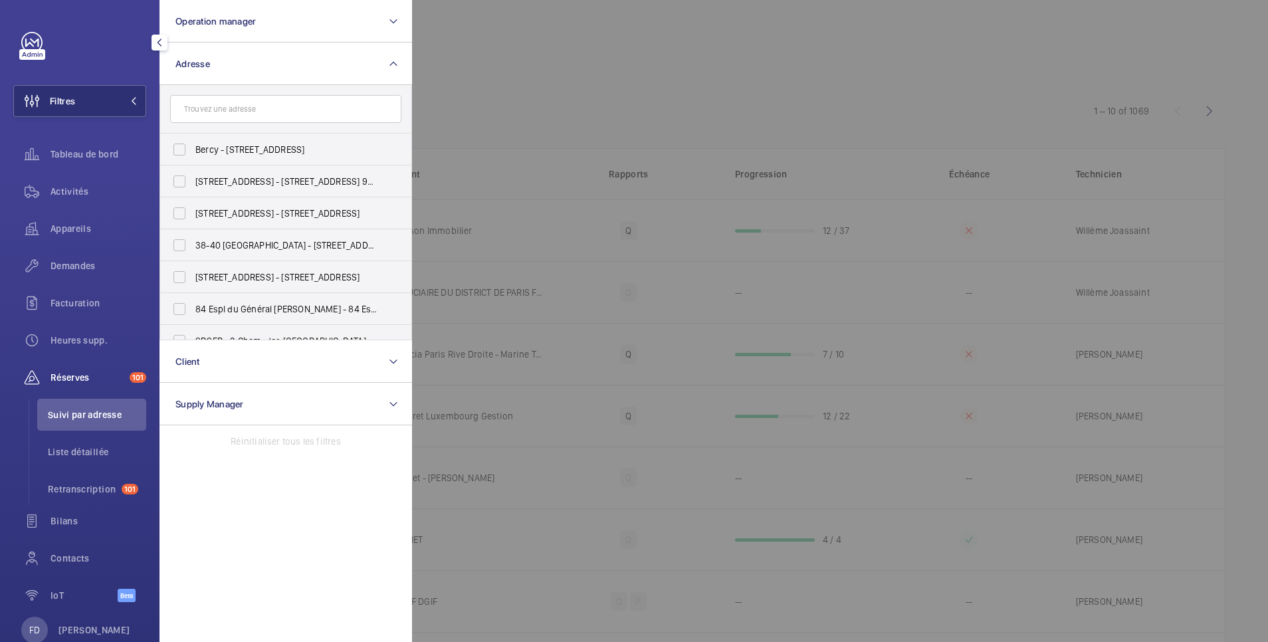
click at [241, 107] on input "text" at bounding box center [285, 109] width 231 height 28
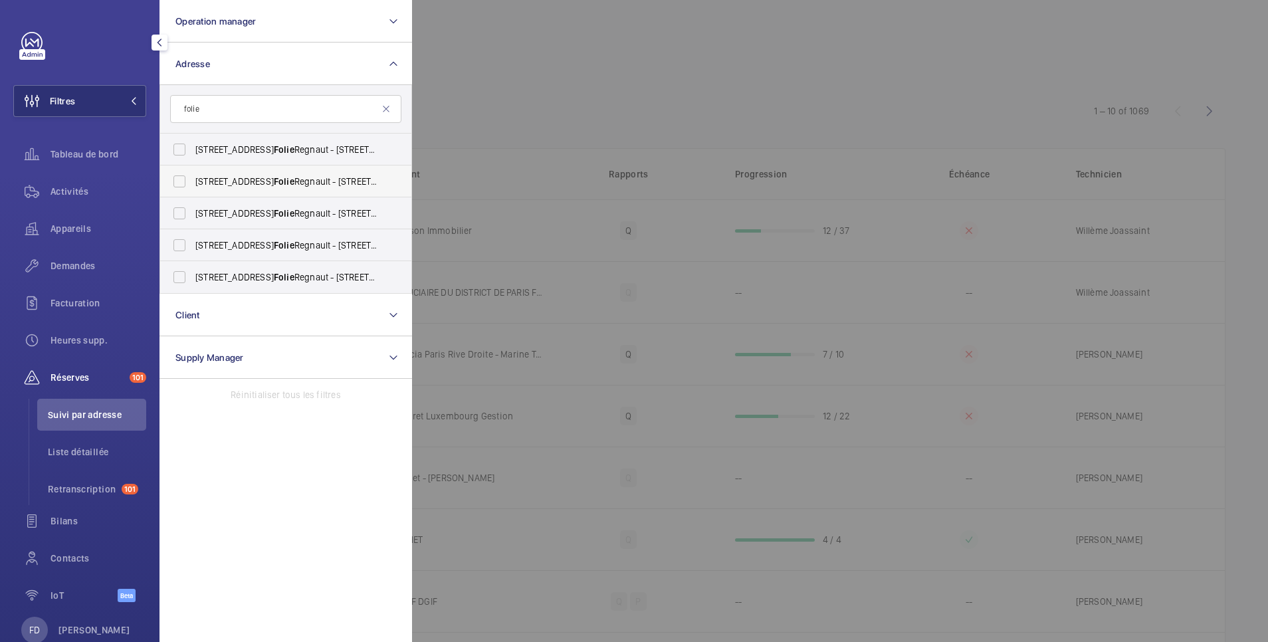
type input "folie"
click at [187, 183] on label "[STREET_ADDRESS][GEOGRAPHIC_DATA] - [STREET_ADDRESS]" at bounding box center [275, 181] width 231 height 32
click at [187, 183] on input "[STREET_ADDRESS][GEOGRAPHIC_DATA] - [STREET_ADDRESS]" at bounding box center [179, 181] width 27 height 27
checkbox input "true"
click at [573, 80] on div at bounding box center [1046, 321] width 1268 height 642
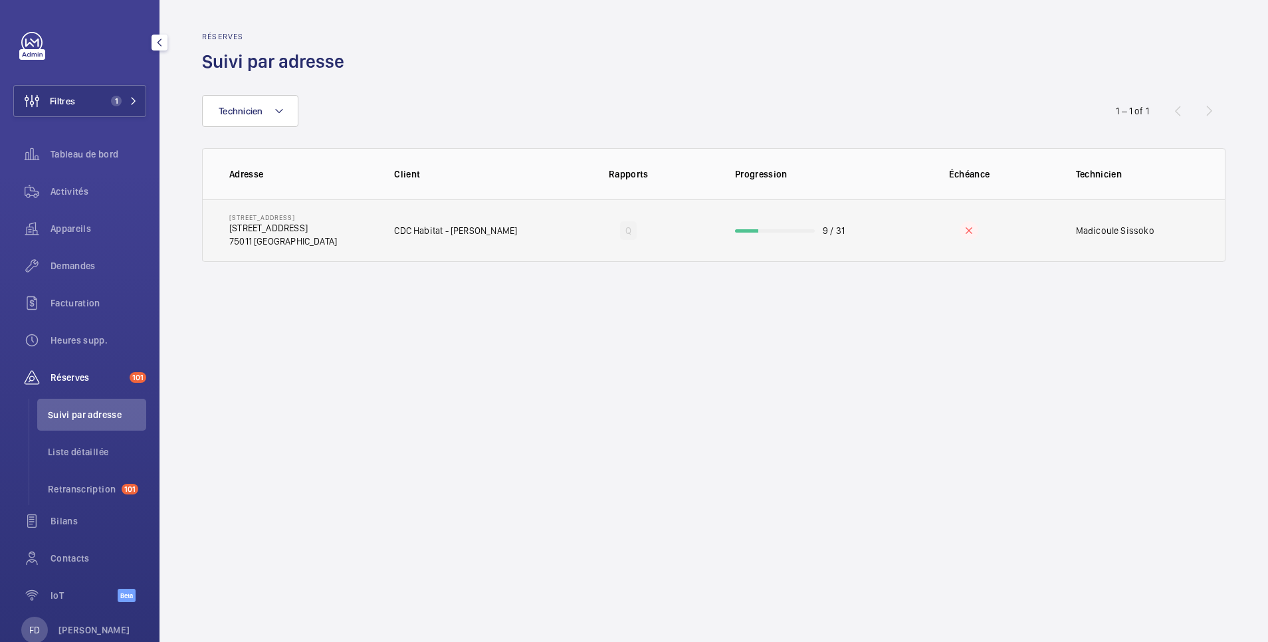
click at [296, 233] on p "[STREET_ADDRESS]" at bounding box center [283, 227] width 108 height 13
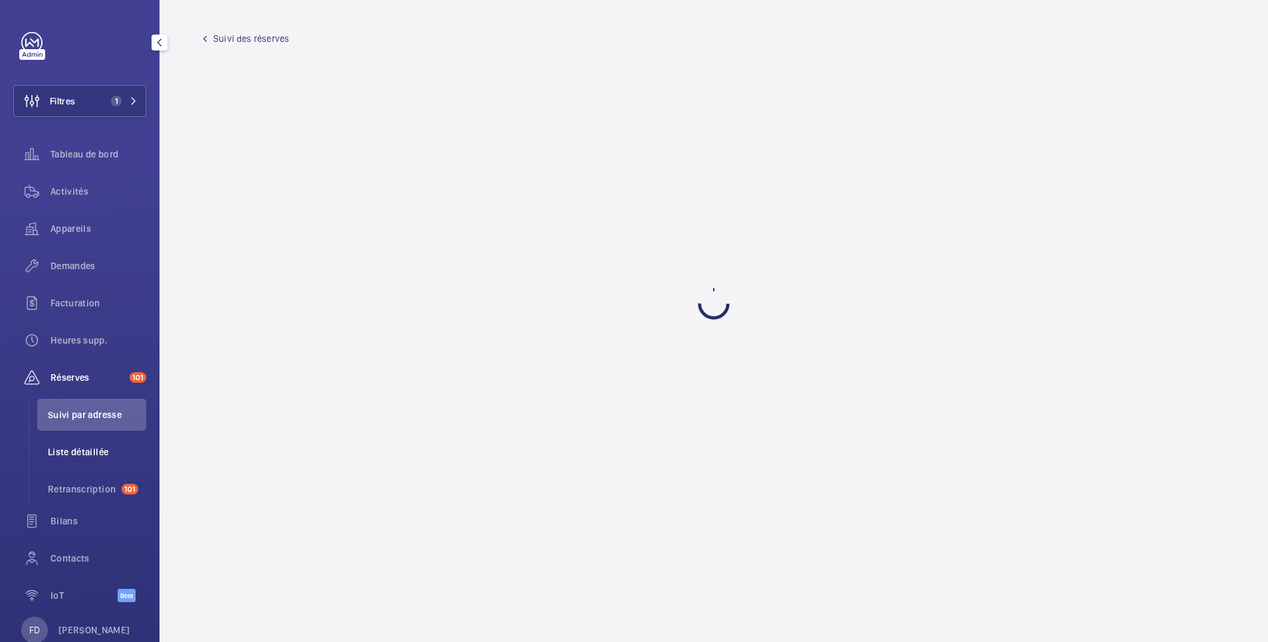
click at [82, 450] on span "Liste détaillée" at bounding box center [97, 451] width 98 height 13
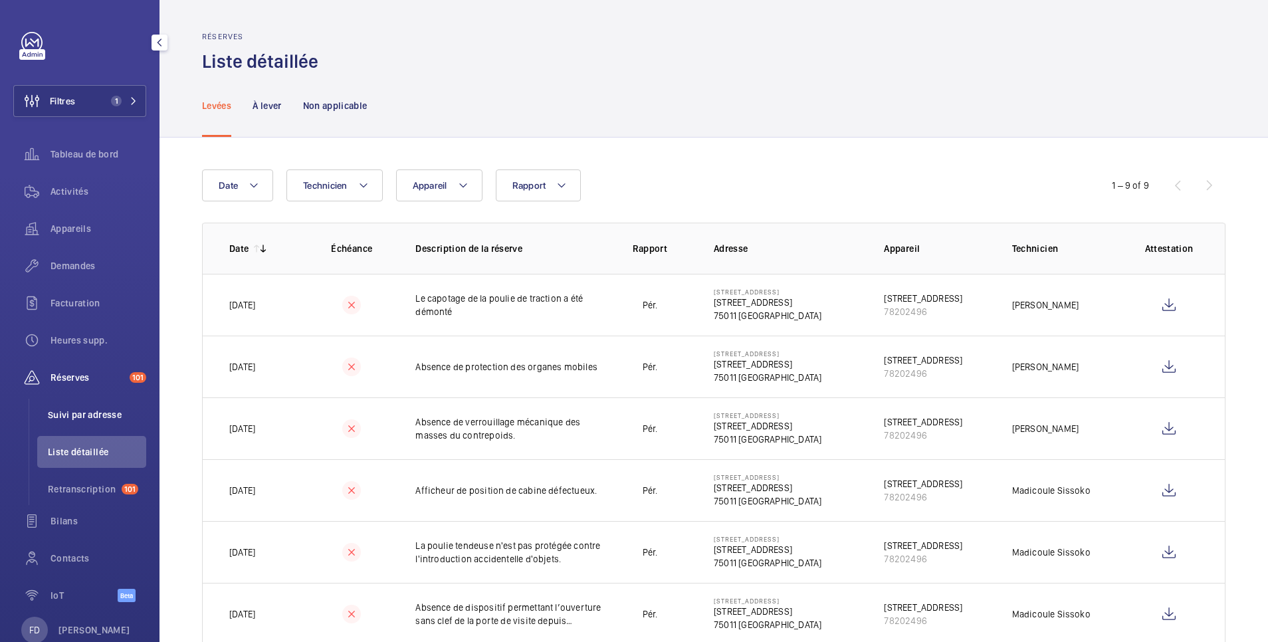
click at [92, 415] on span "Suivi par adresse" at bounding box center [97, 414] width 98 height 13
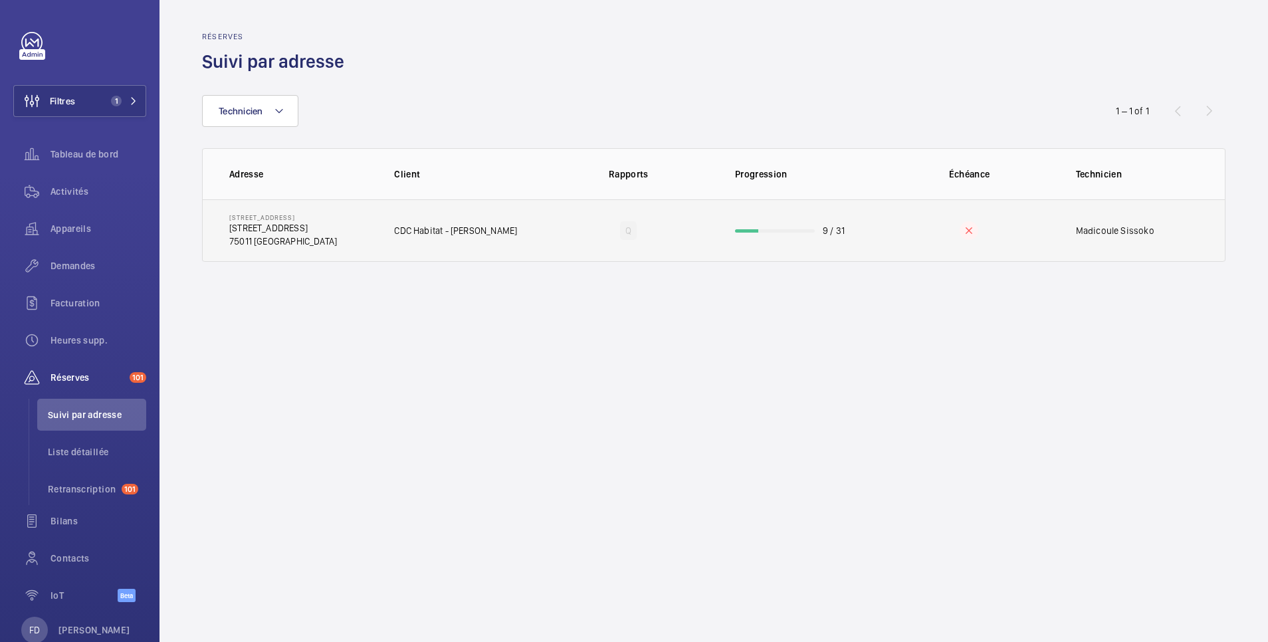
click at [863, 217] on td "9 / 31" at bounding box center [799, 230] width 170 height 62
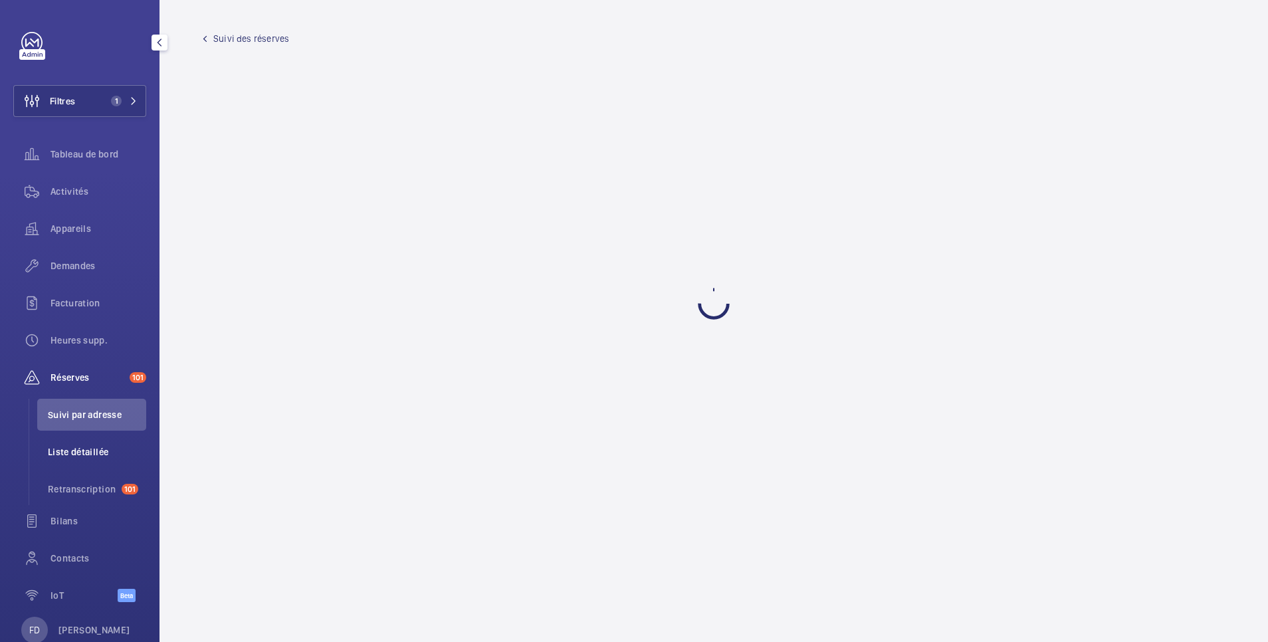
click at [90, 454] on span "Liste détaillée" at bounding box center [97, 451] width 98 height 13
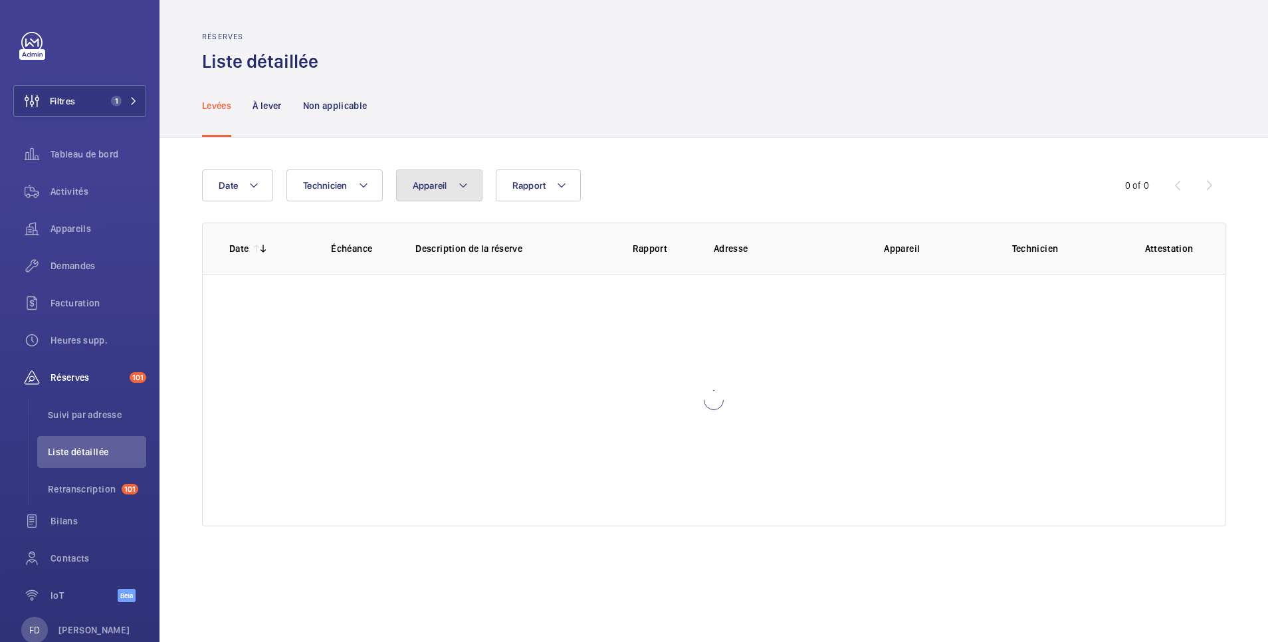
click at [445, 190] on span "Appareil" at bounding box center [430, 185] width 35 height 11
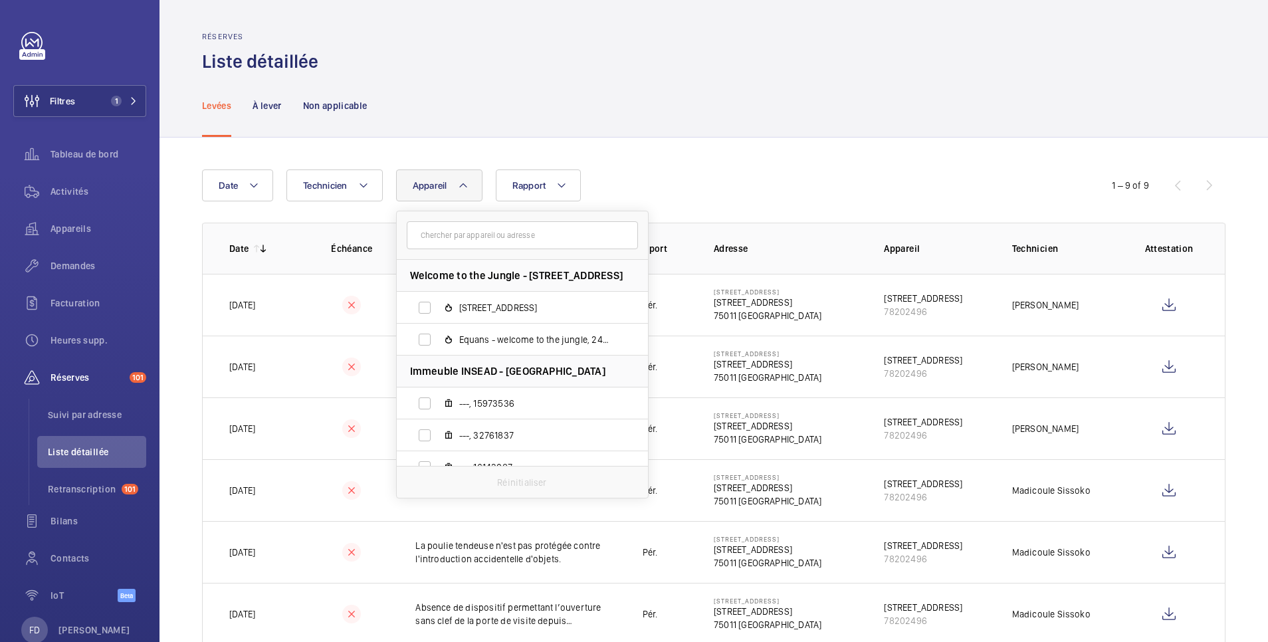
click at [448, 237] on input "text" at bounding box center [522, 235] width 231 height 28
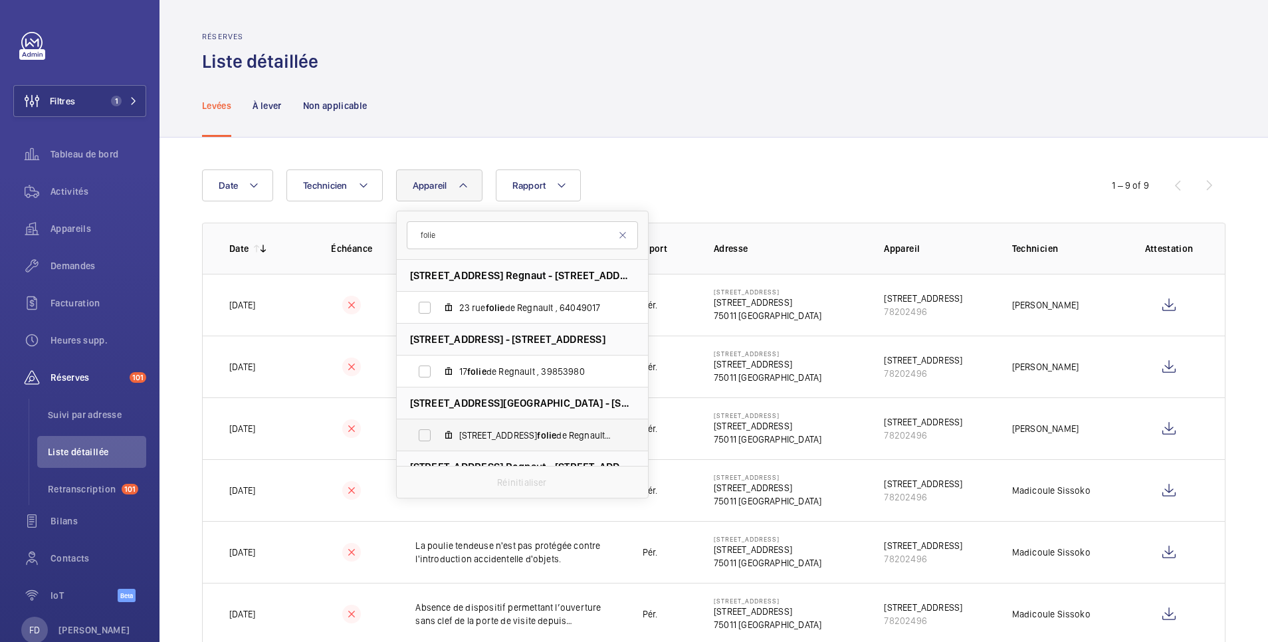
type input "folie"
click at [427, 438] on label "[STREET_ADDRESS] , 78202496" at bounding box center [512, 435] width 230 height 32
click at [427, 438] on input "[STREET_ADDRESS] , 78202496" at bounding box center [424, 435] width 27 height 27
checkbox input "true"
click at [833, 88] on div "Levées À lever Non applicable" at bounding box center [713, 105] width 1023 height 63
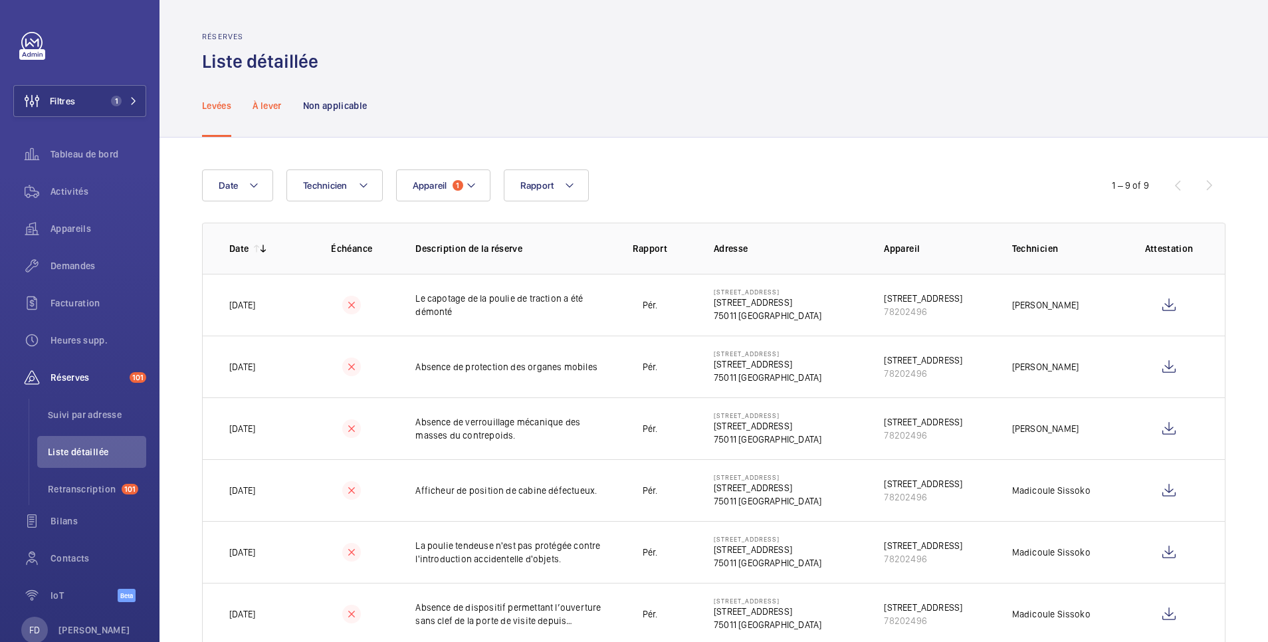
click at [267, 101] on p "À lever" at bounding box center [266, 105] width 29 height 13
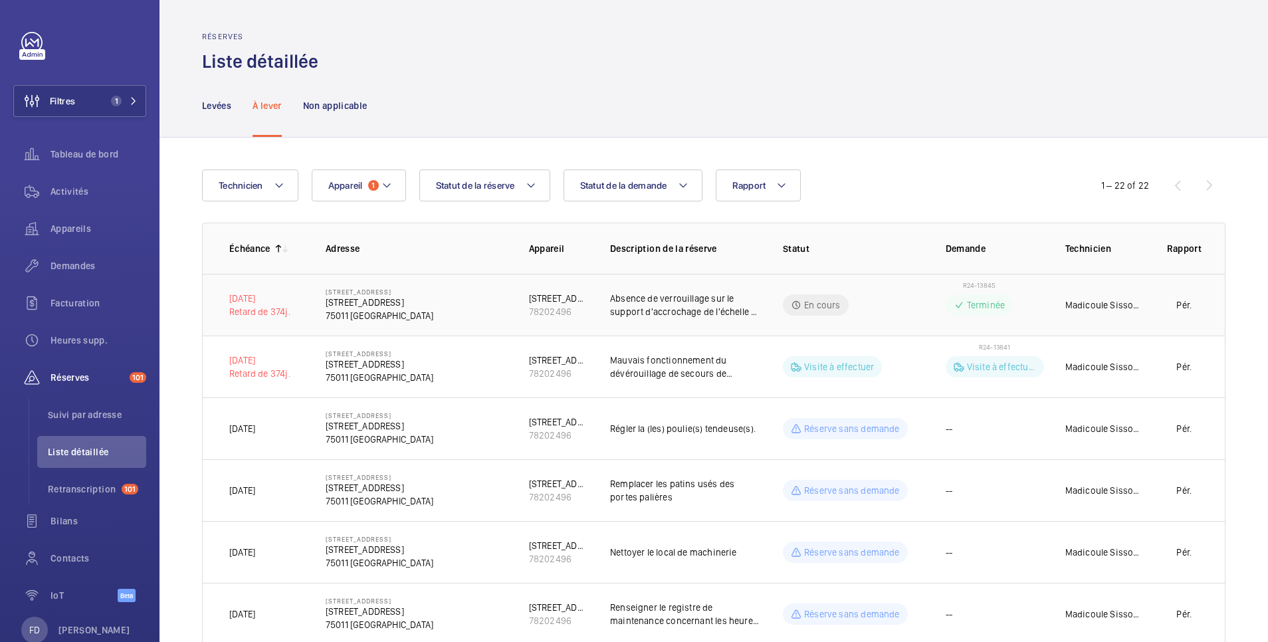
click at [1044, 300] on td "Madicoule Sissoko" at bounding box center [1094, 305] width 100 height 62
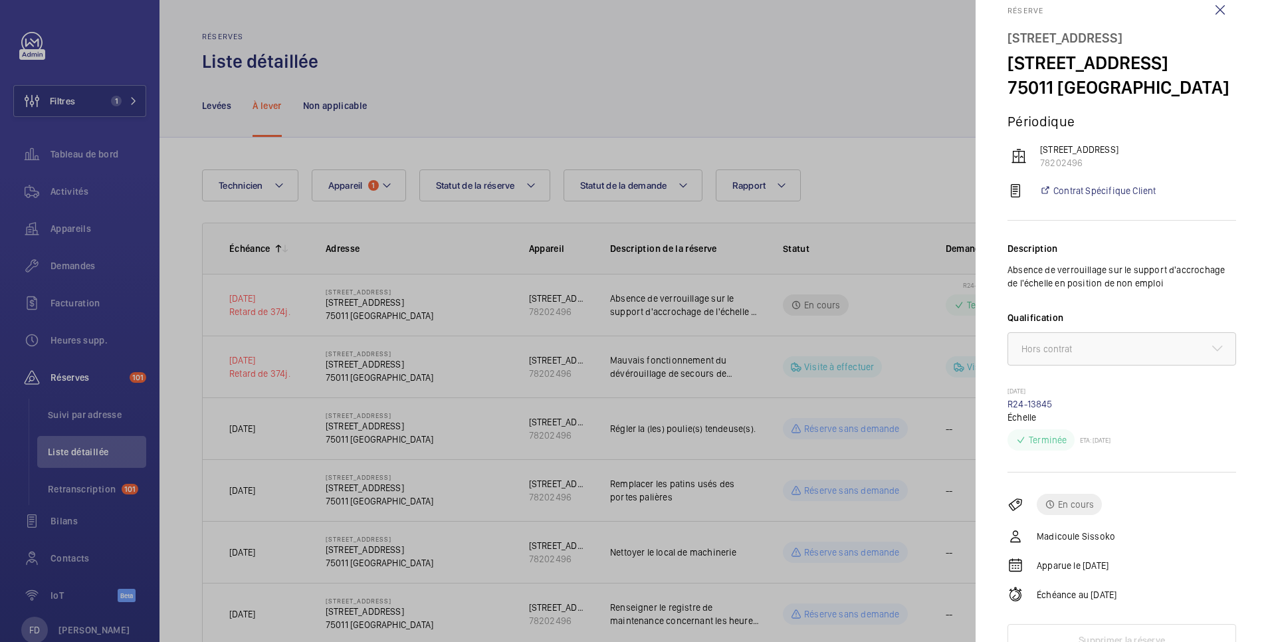
scroll to position [40, 0]
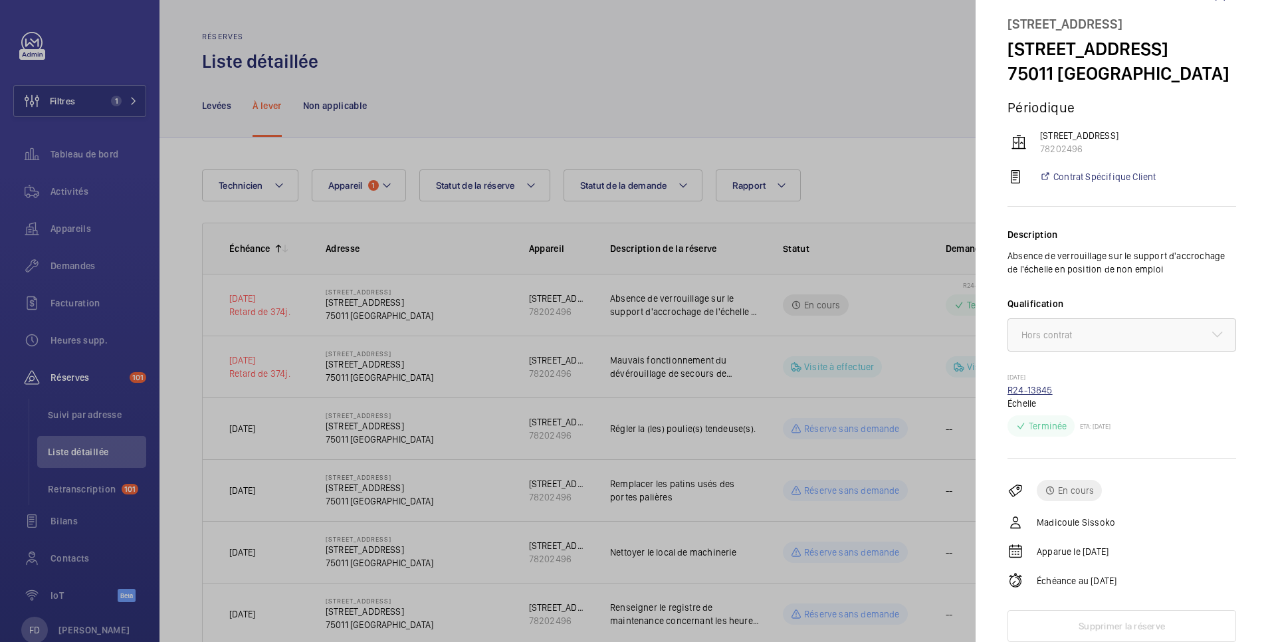
click at [1037, 391] on link "R24-13845" at bounding box center [1029, 390] width 45 height 11
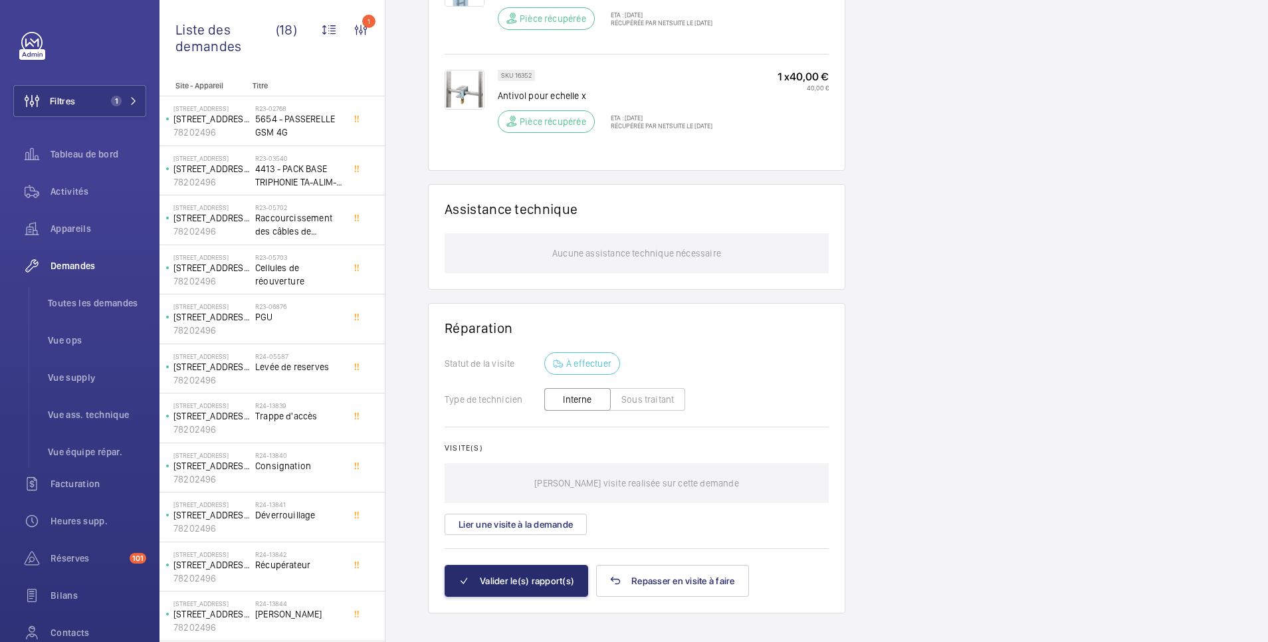
scroll to position [925, 0]
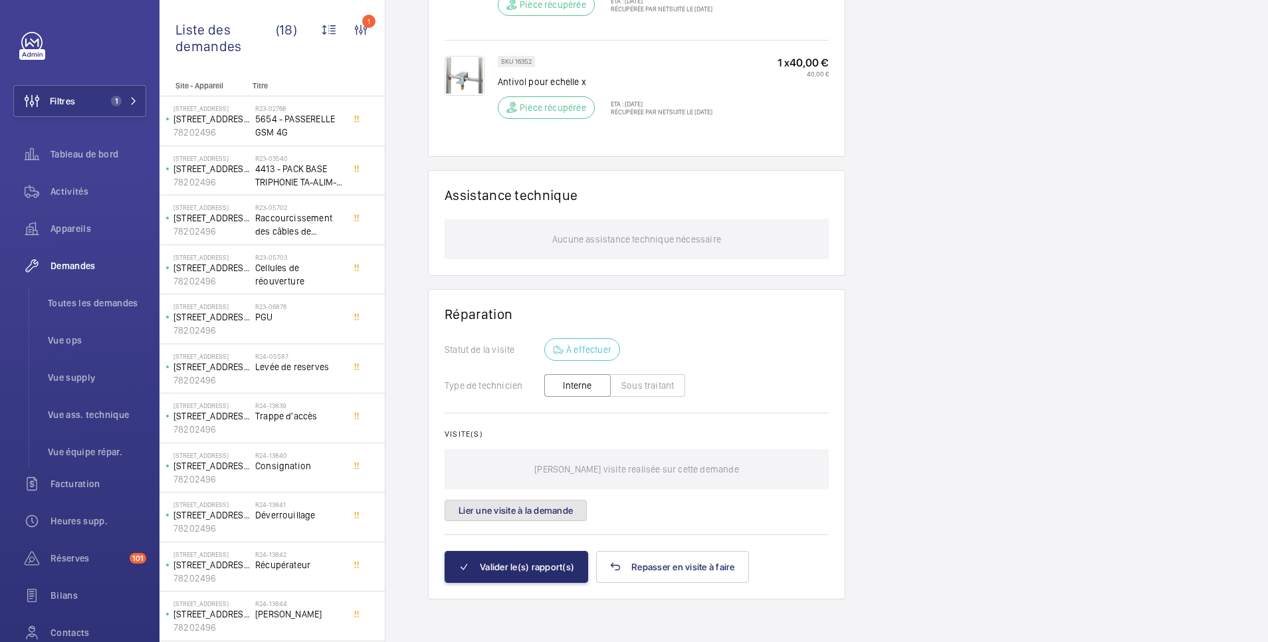
click at [561, 511] on button "Lier une visite à la demande" at bounding box center [516, 510] width 142 height 21
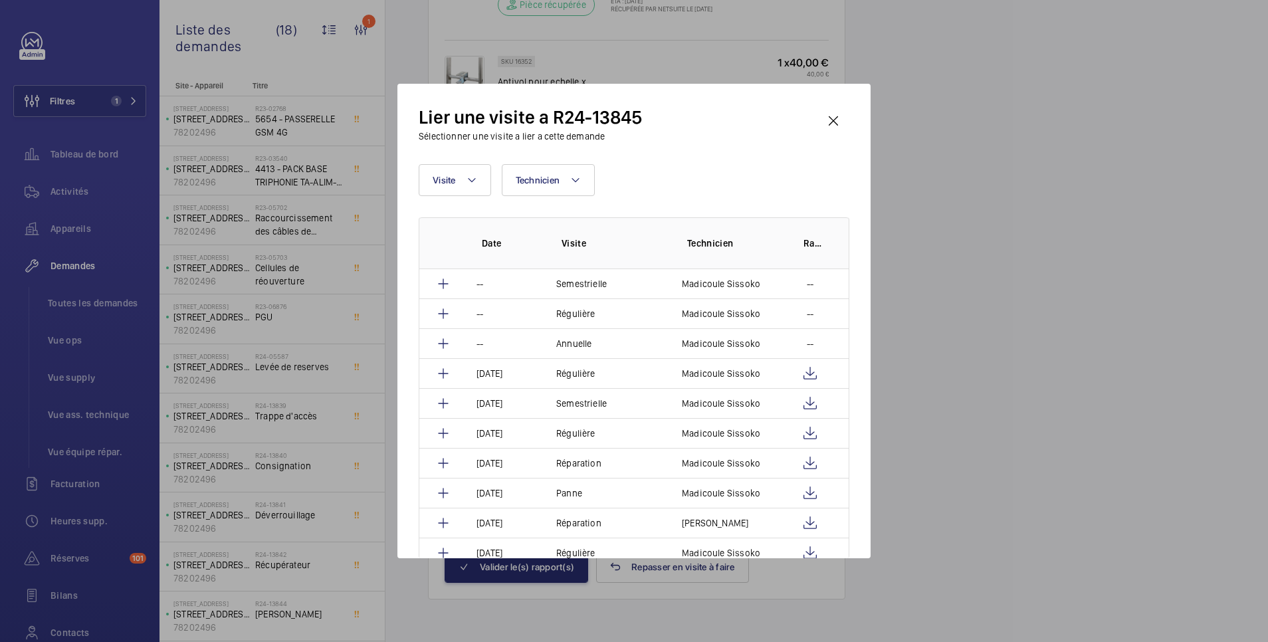
click at [1032, 270] on div at bounding box center [634, 321] width 1268 height 642
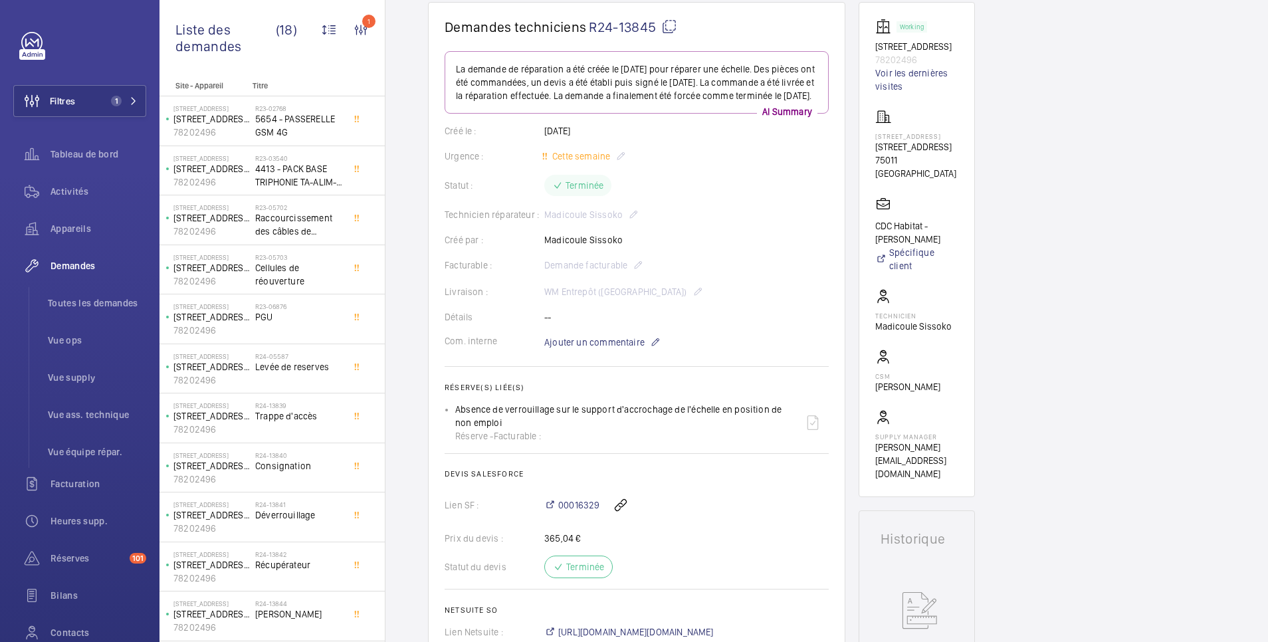
scroll to position [393, 0]
